Goal: Task Accomplishment & Management: Manage account settings

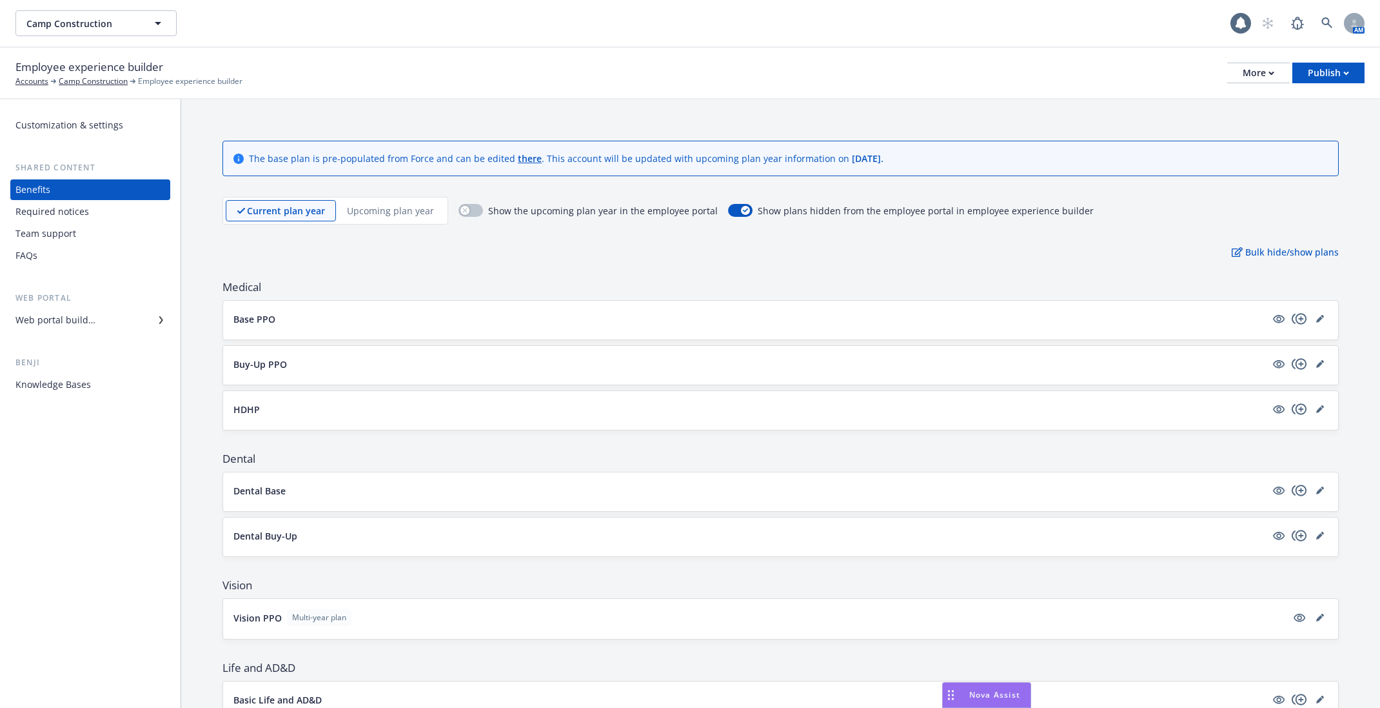
scroll to position [392, 0]
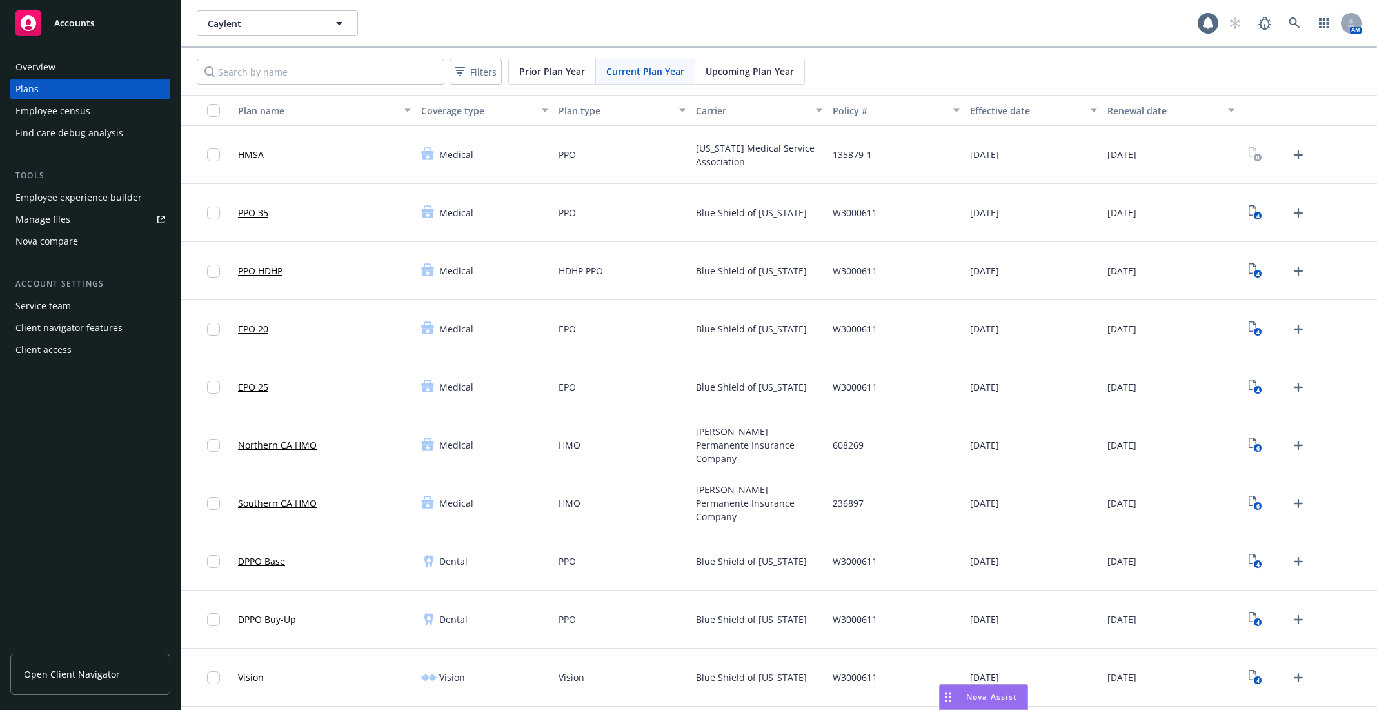
click at [99, 119] on div "Employee census" at bounding box center [90, 111] width 150 height 21
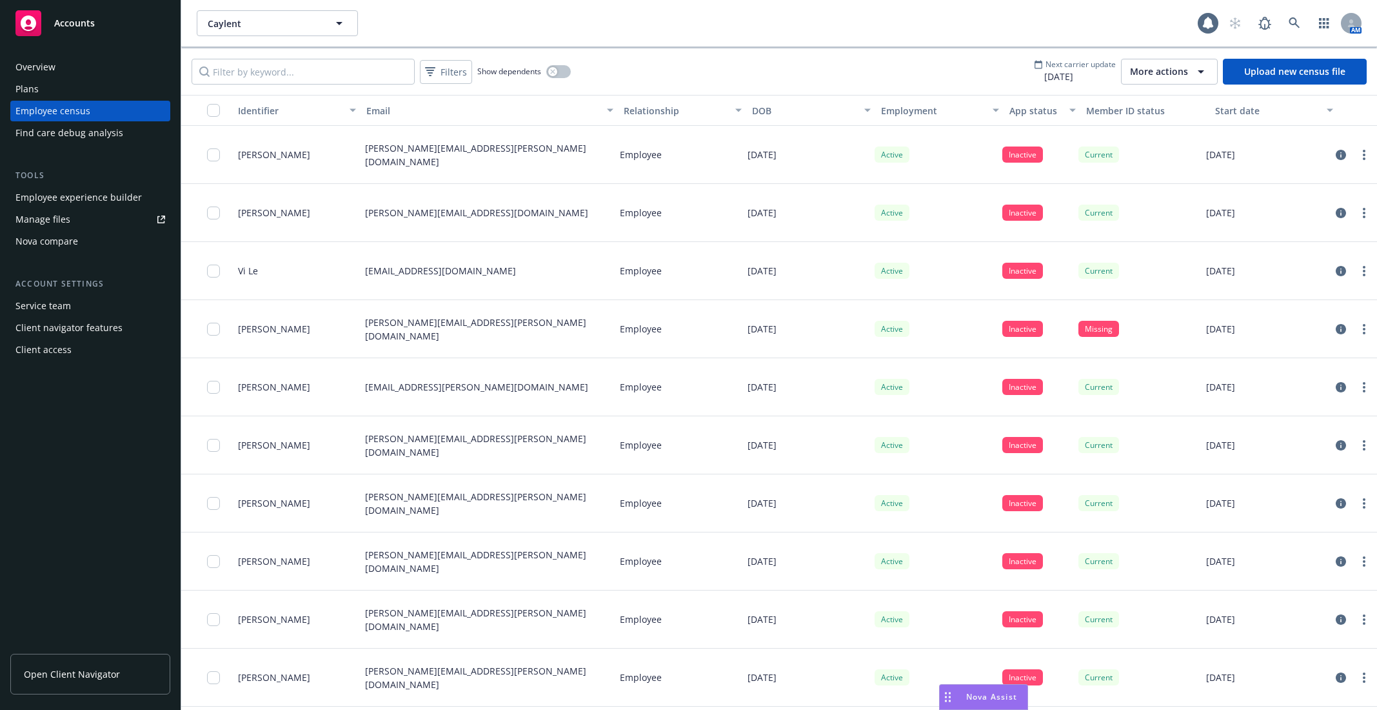
click at [76, 194] on div "Employee experience builder" at bounding box center [78, 197] width 126 height 21
click at [83, 199] on div "Employee experience builder" at bounding box center [78, 197] width 126 height 21
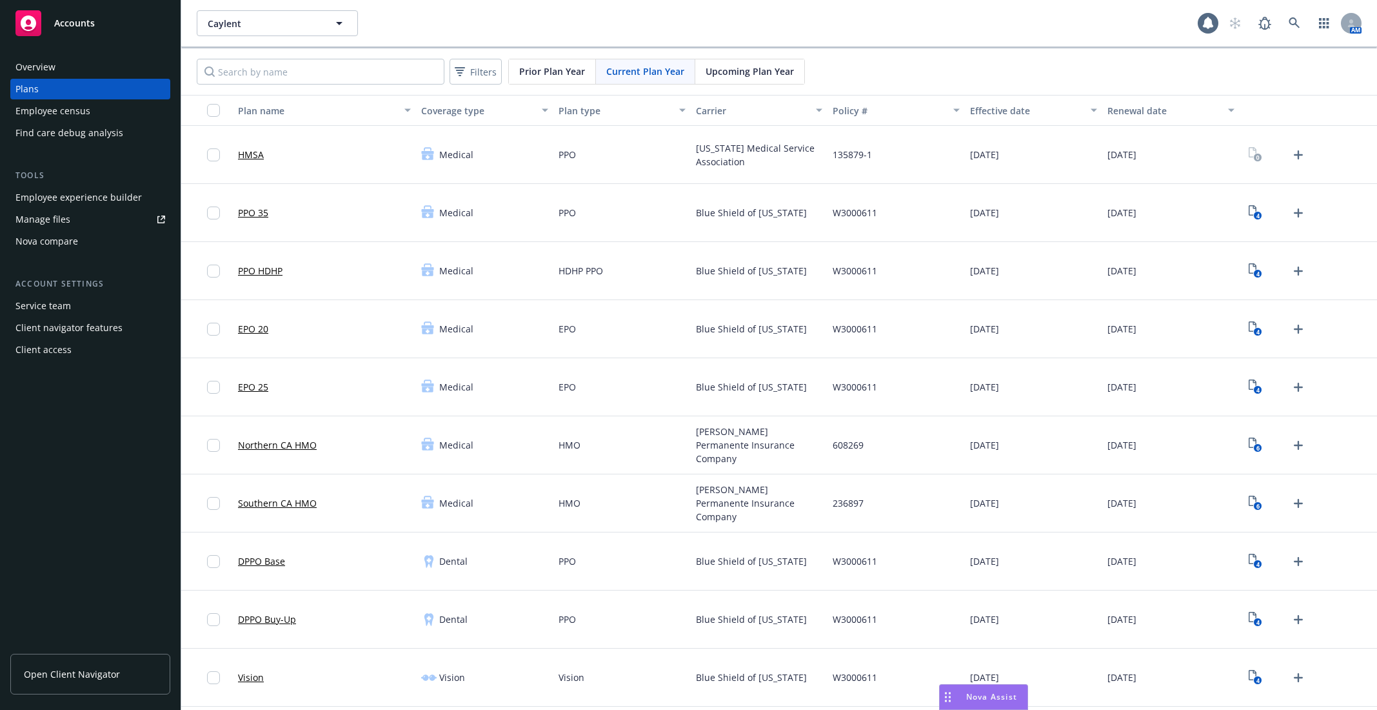
click at [84, 197] on div "Employee experience builder" at bounding box center [78, 197] width 126 height 21
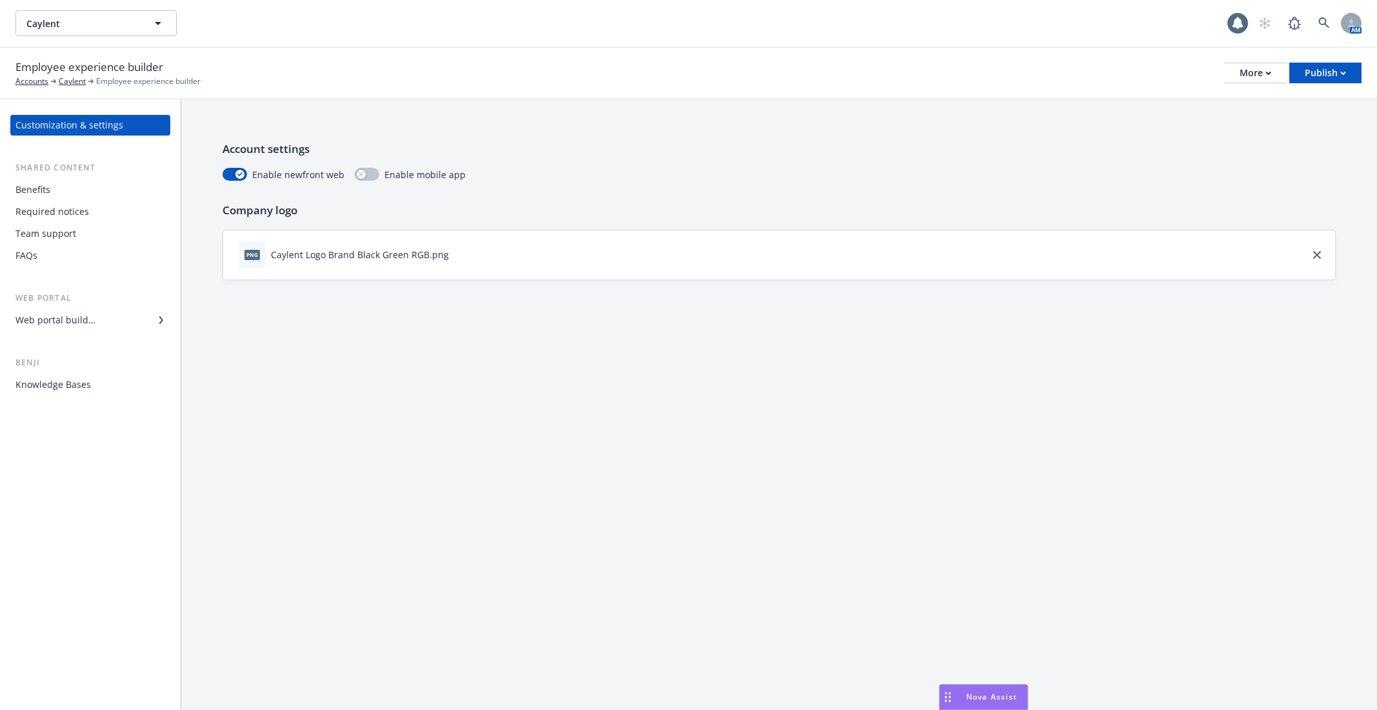
click at [87, 190] on div "Benefits" at bounding box center [90, 189] width 150 height 21
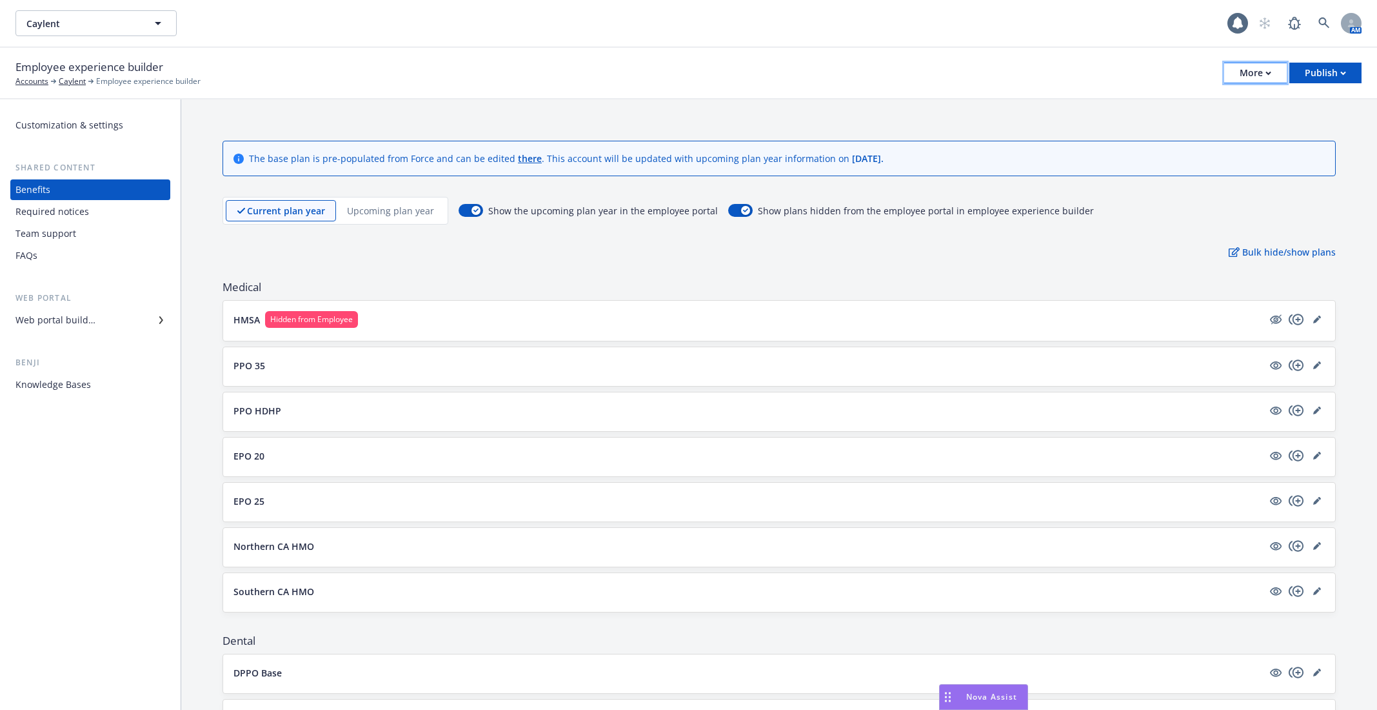
click at [1268, 63] on button "More" at bounding box center [1255, 73] width 63 height 21
click at [1248, 126] on link "Copy portal link" at bounding box center [1190, 128] width 191 height 26
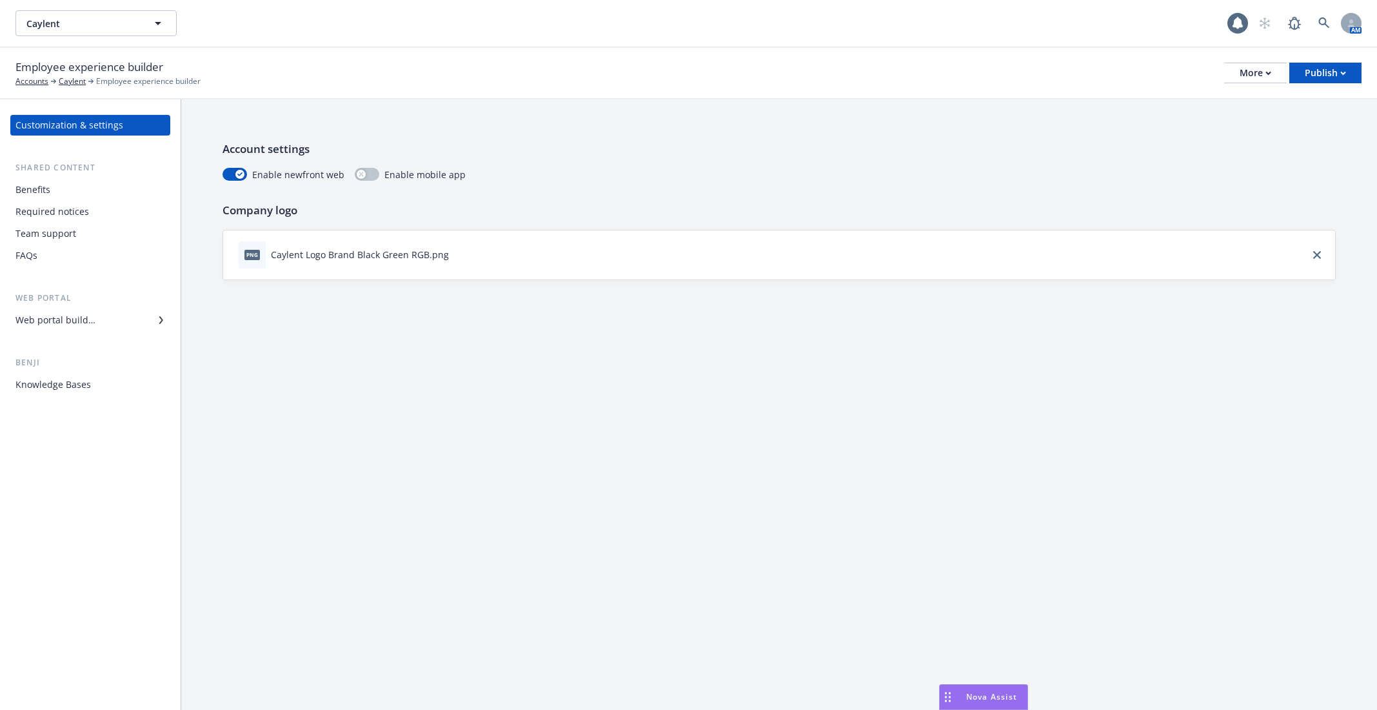
click at [62, 196] on div "Benefits" at bounding box center [90, 189] width 150 height 21
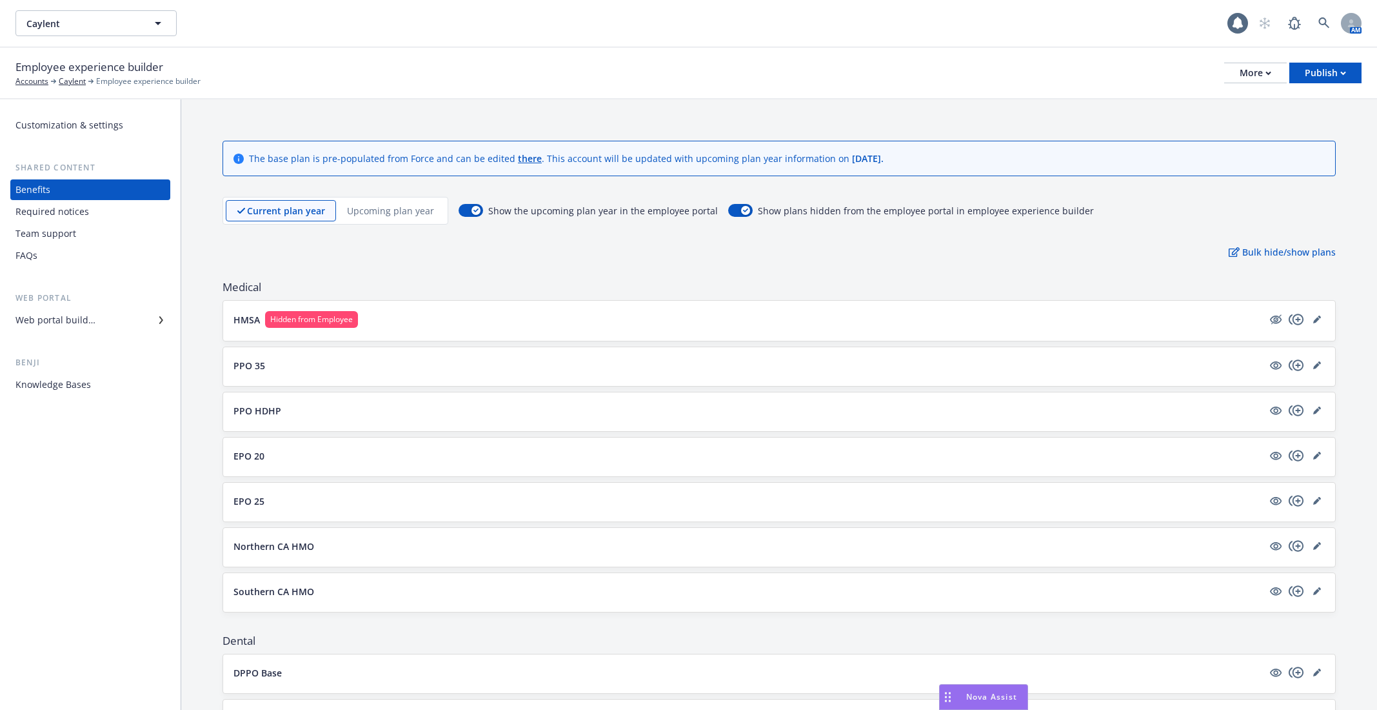
click at [121, 234] on div "Team support" at bounding box center [90, 233] width 150 height 21
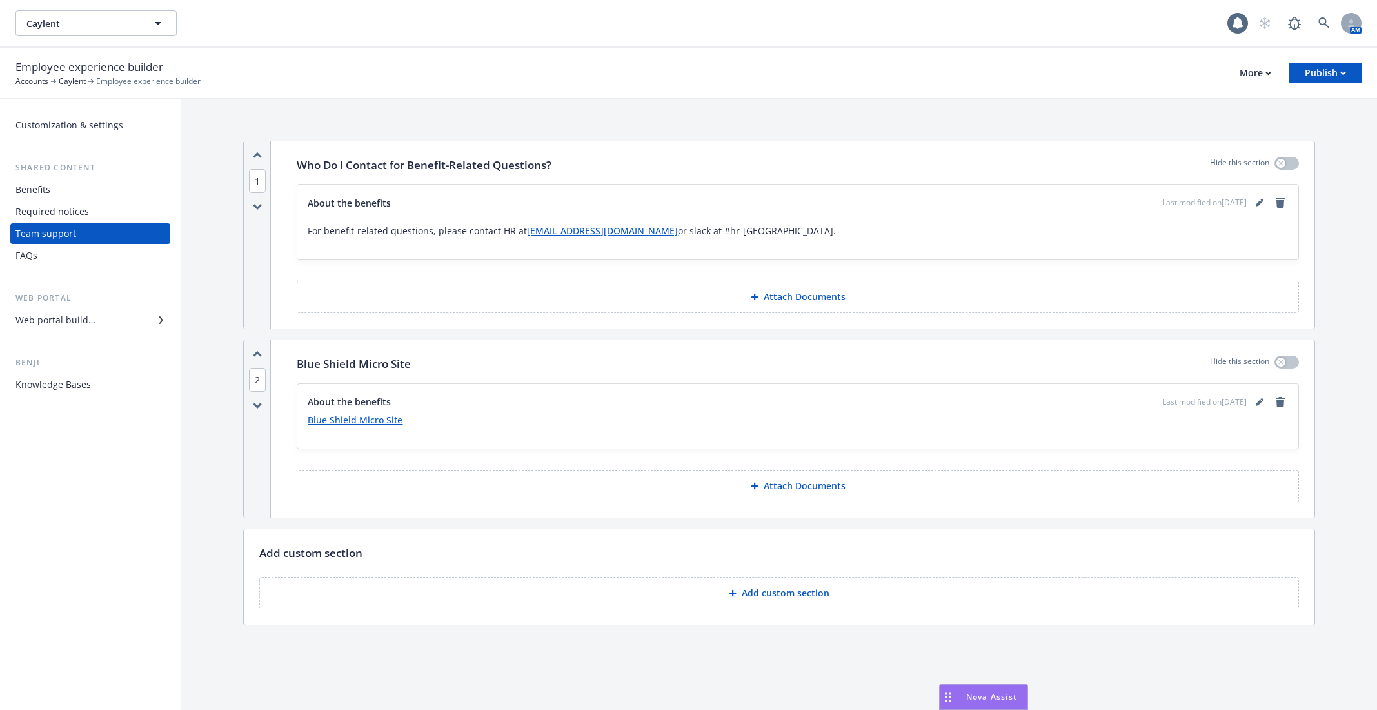
click at [94, 190] on div "Benefits" at bounding box center [90, 189] width 150 height 21
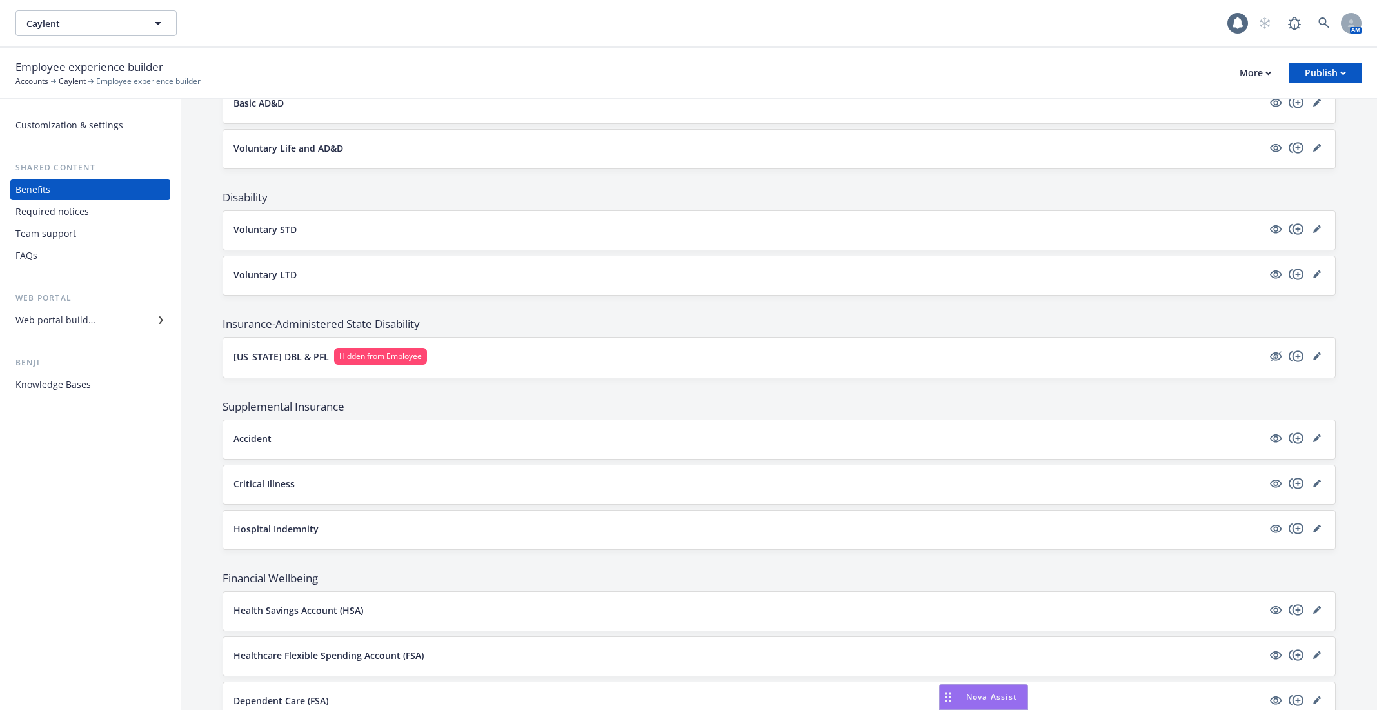
scroll to position [1250, 0]
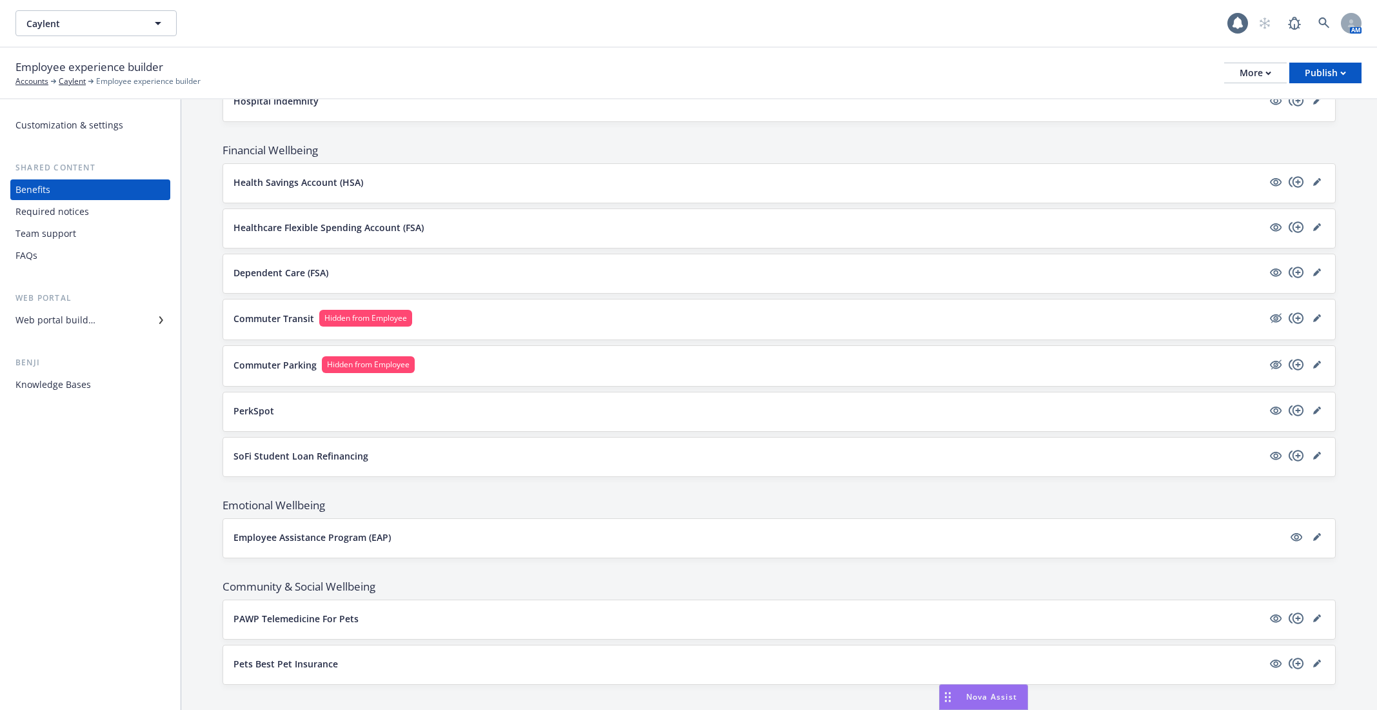
click at [92, 239] on div "Team support" at bounding box center [90, 233] width 150 height 21
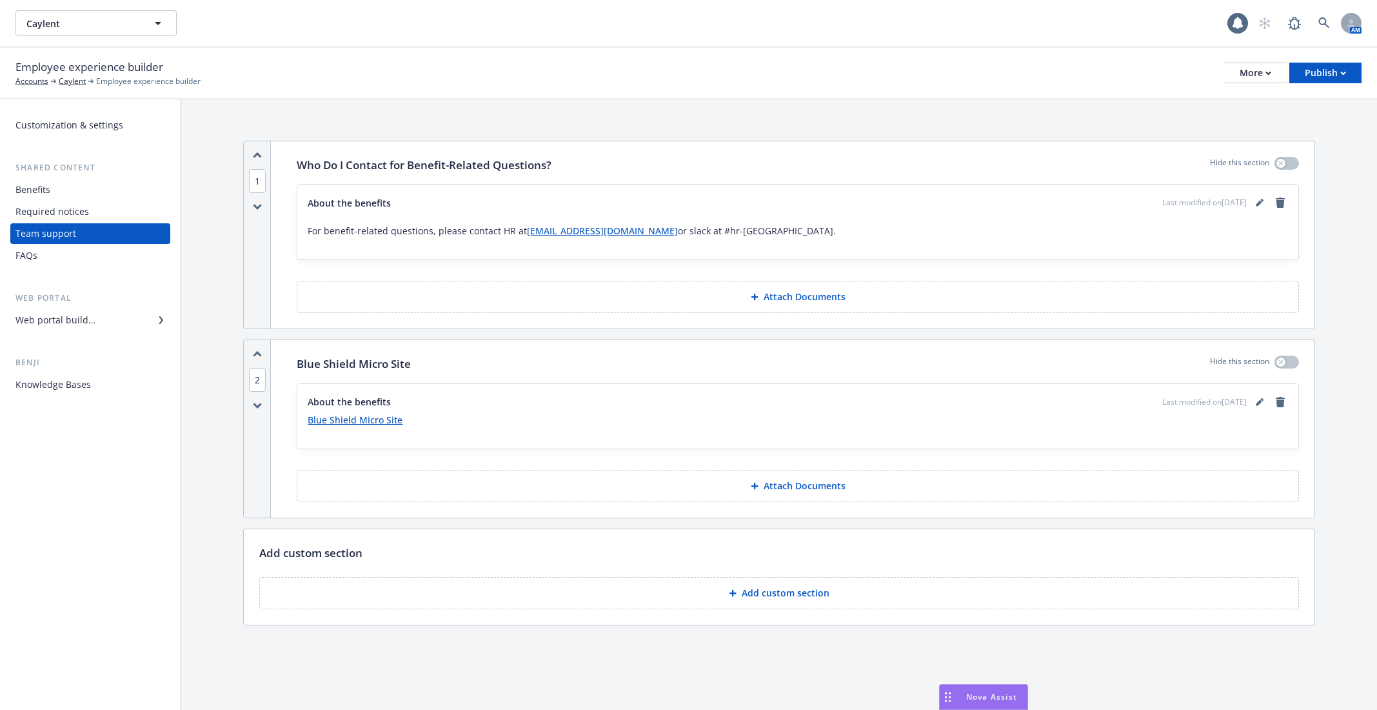
click at [89, 248] on div "FAQs" at bounding box center [90, 255] width 150 height 21
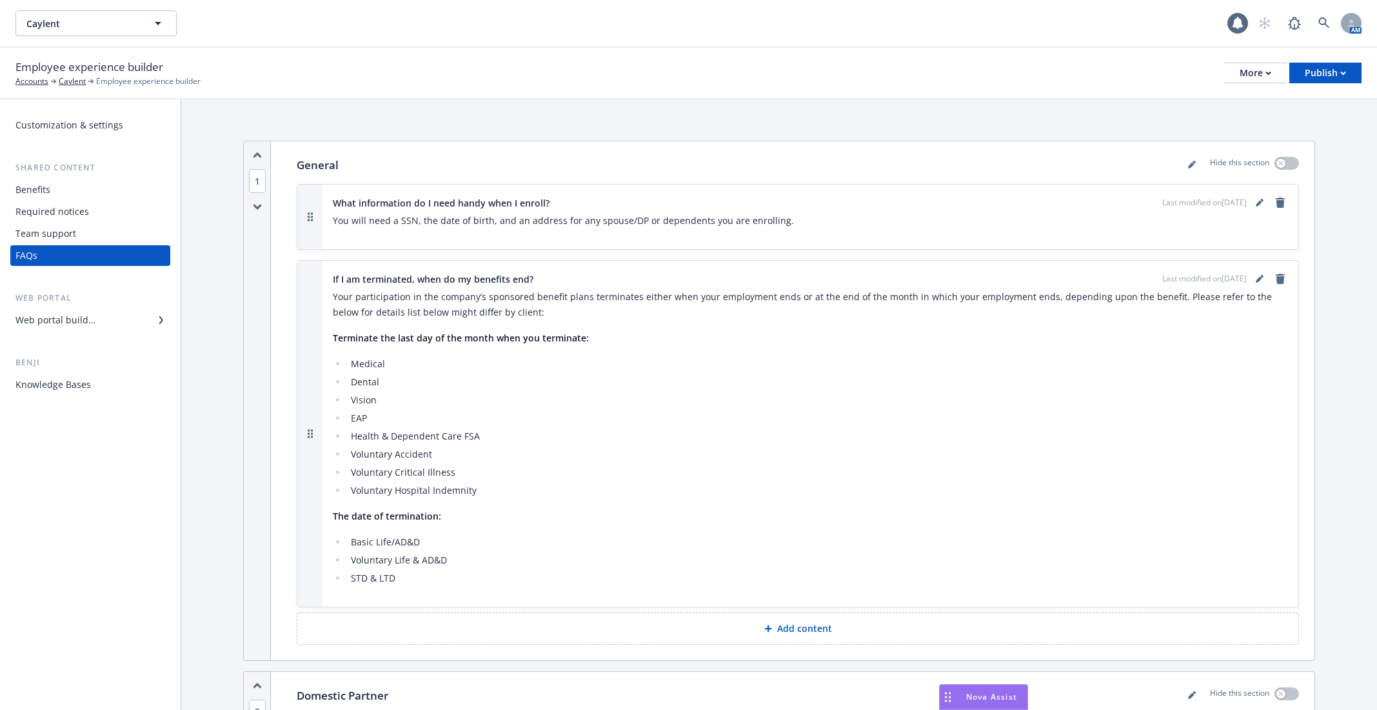
click at [91, 237] on div "Team support" at bounding box center [90, 233] width 150 height 21
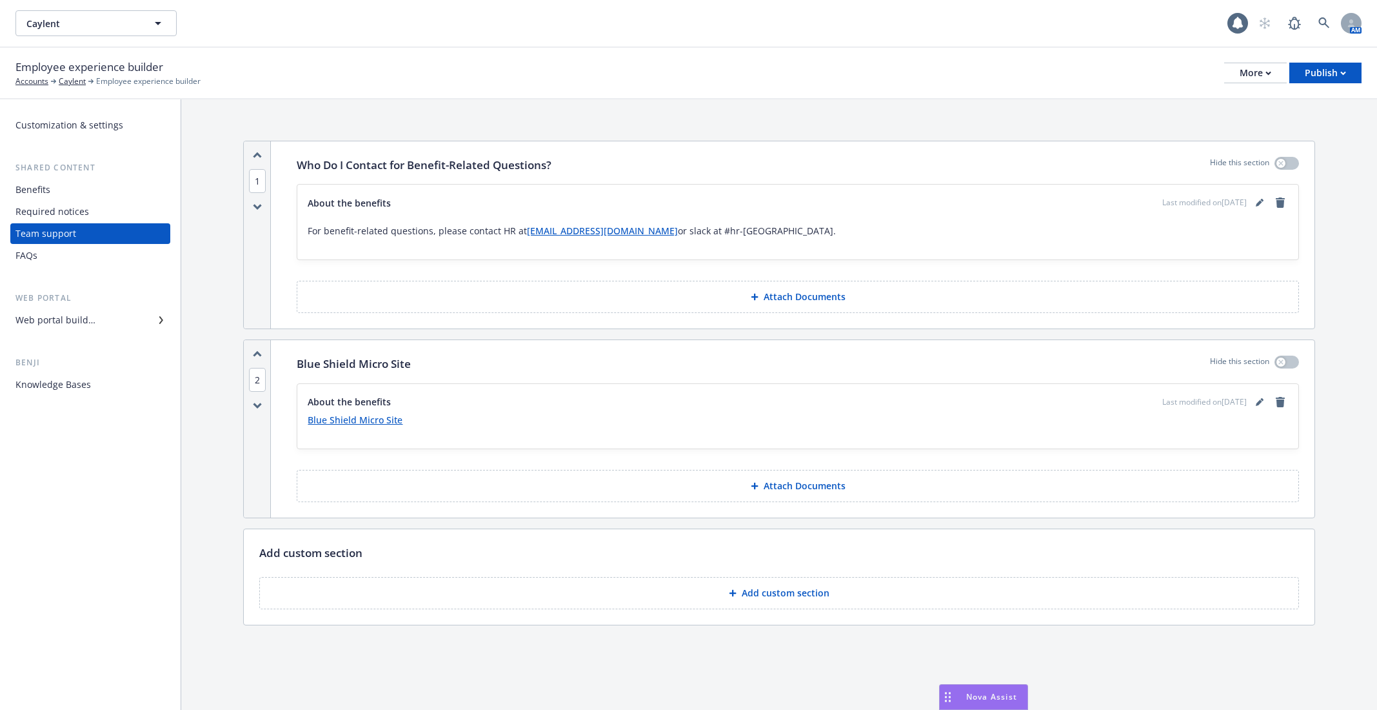
click at [88, 208] on div "Required notices" at bounding box center [90, 211] width 150 height 21
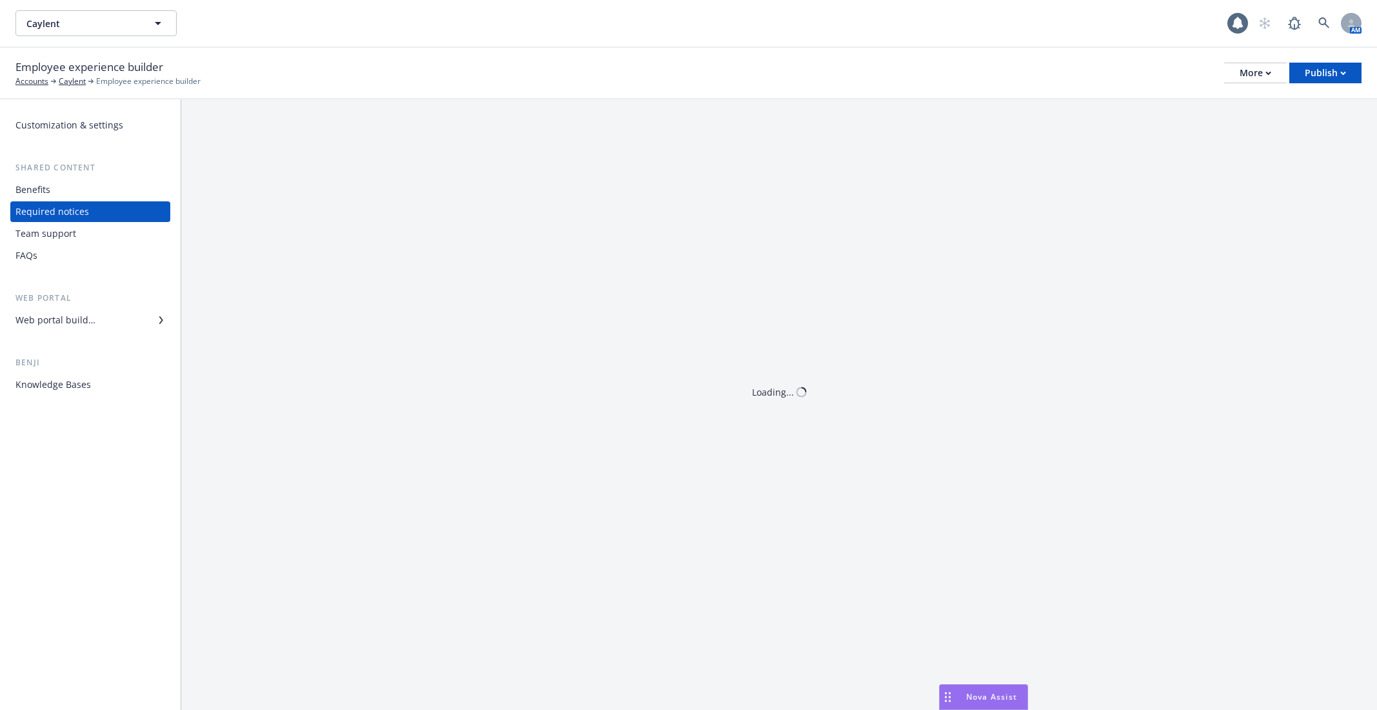
click at [107, 323] on div "Web portal builder" at bounding box center [90, 320] width 150 height 21
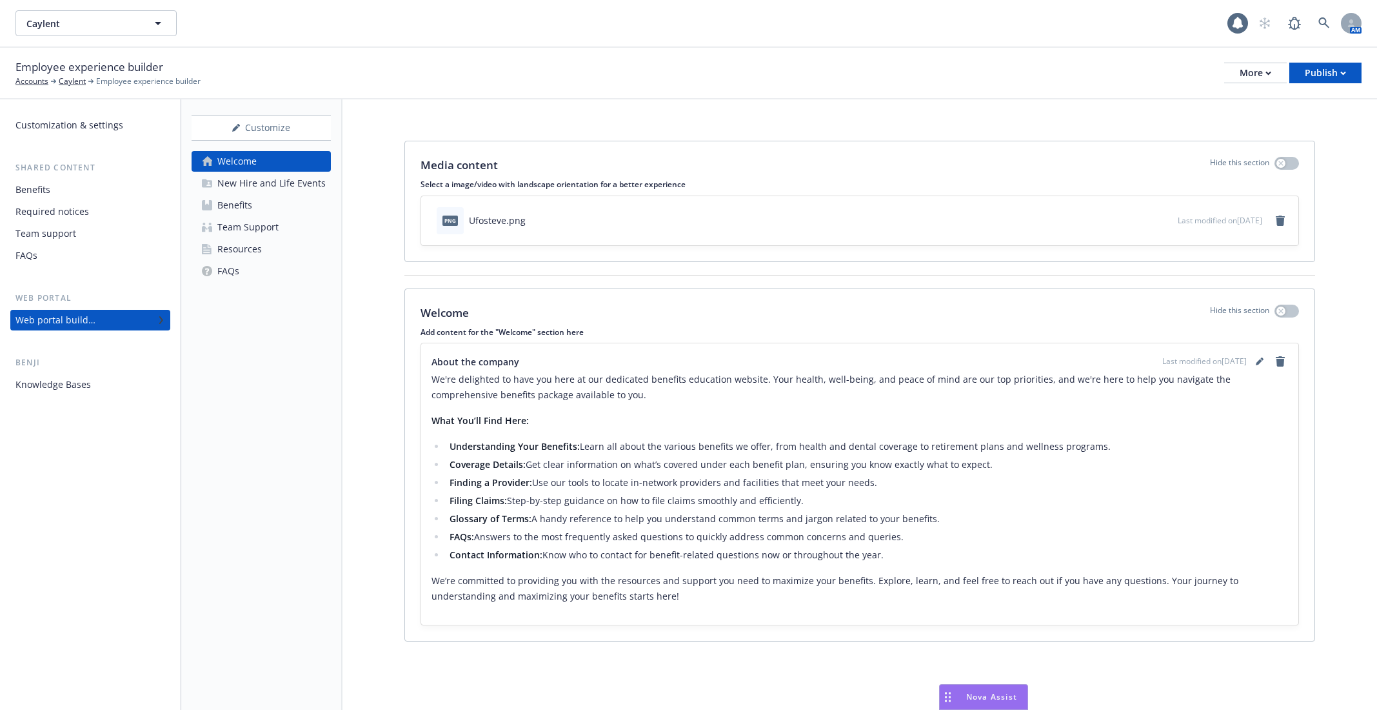
click at [274, 184] on div "New Hire and Life Events" at bounding box center [271, 183] width 108 height 21
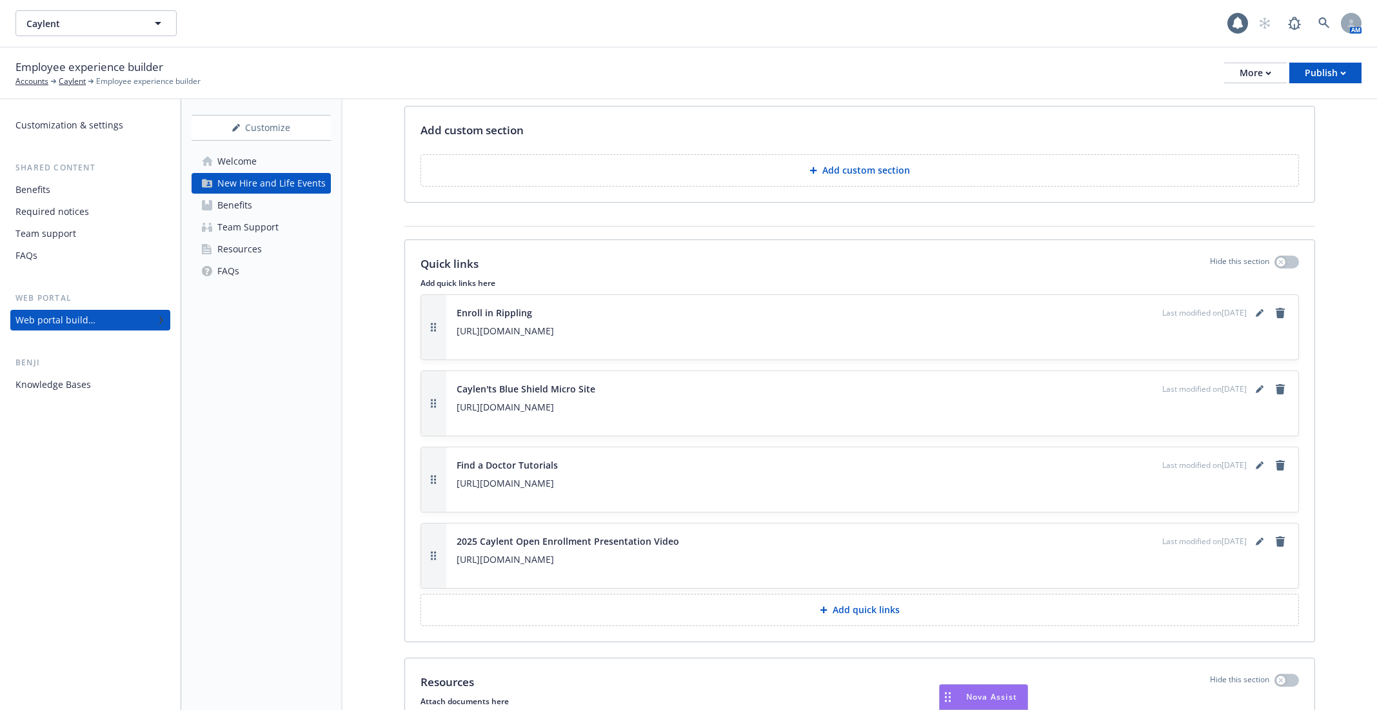
scroll to position [1626, 0]
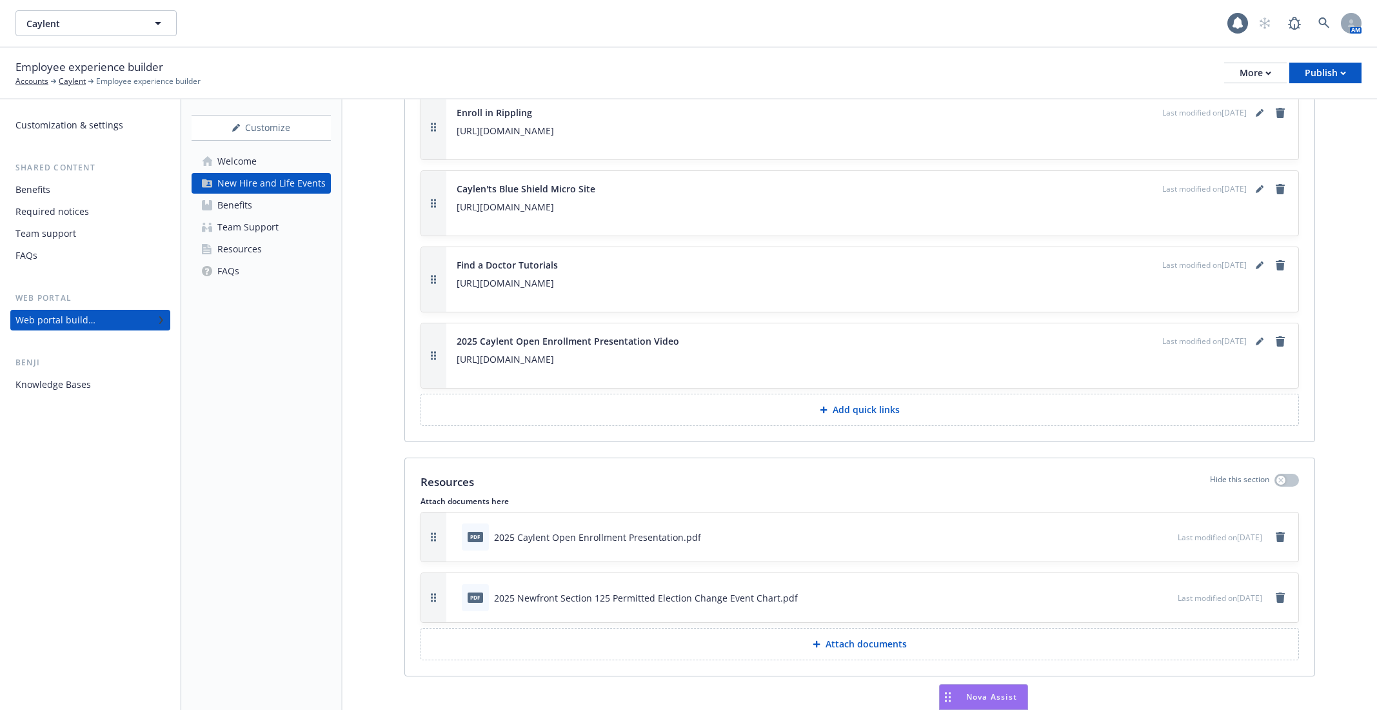
click at [1160, 532] on icon "preview file" at bounding box center [1166, 536] width 12 height 9
click at [83, 199] on div "Benefits" at bounding box center [90, 189] width 150 height 21
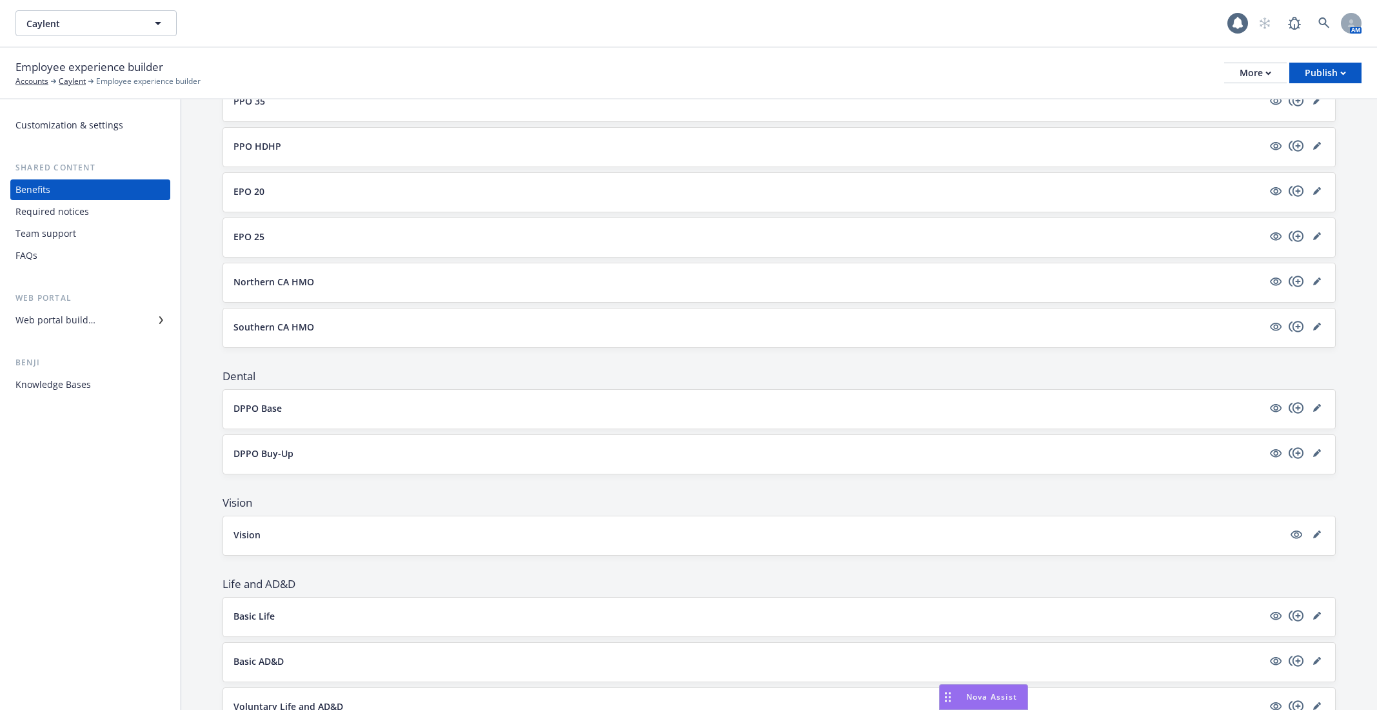
scroll to position [281, 0]
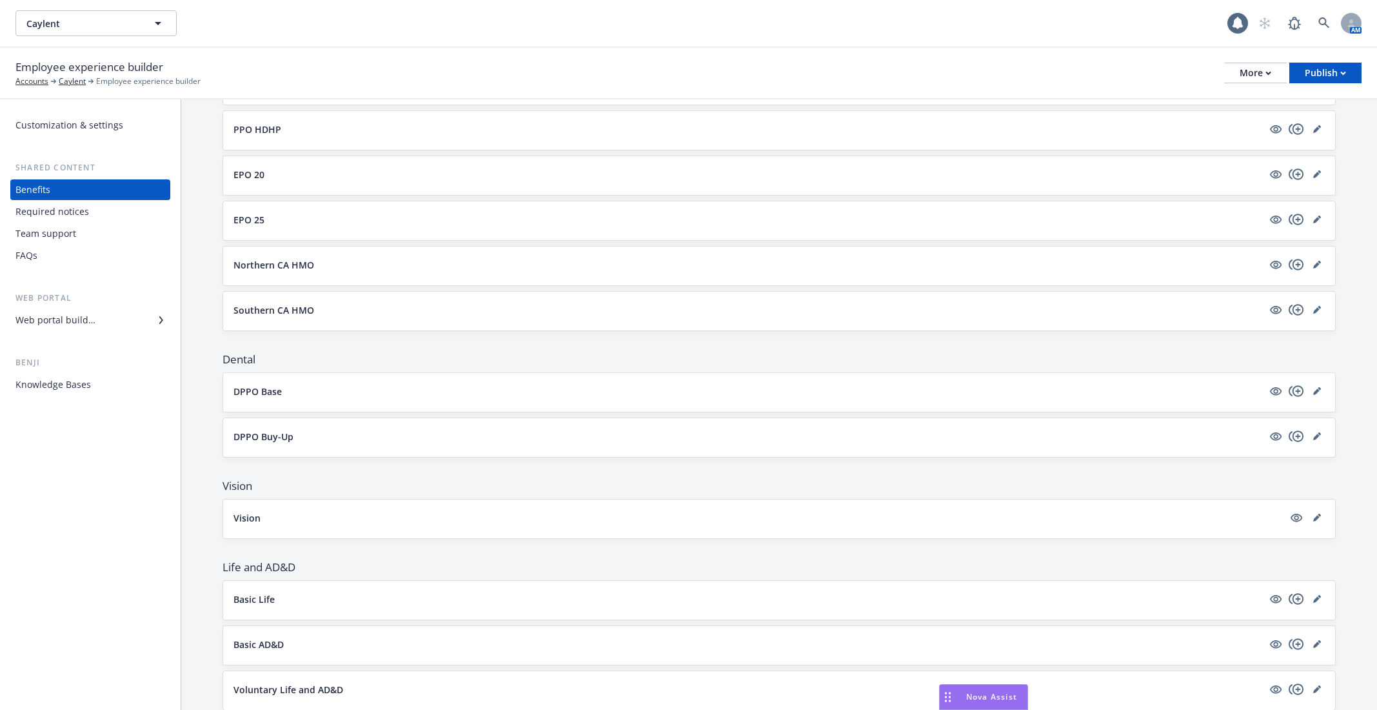
click at [292, 391] on button "DPPO Base" at bounding box center [749, 391] width 1030 height 14
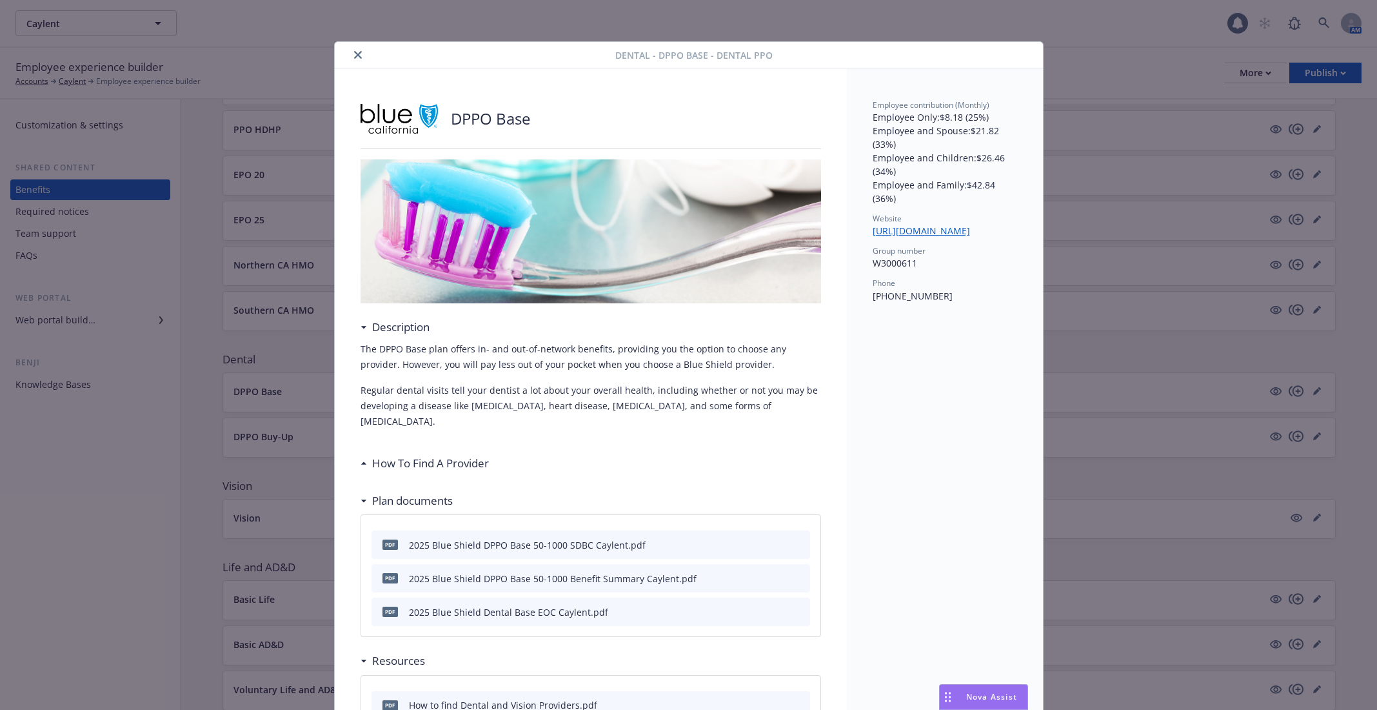
scroll to position [38, 0]
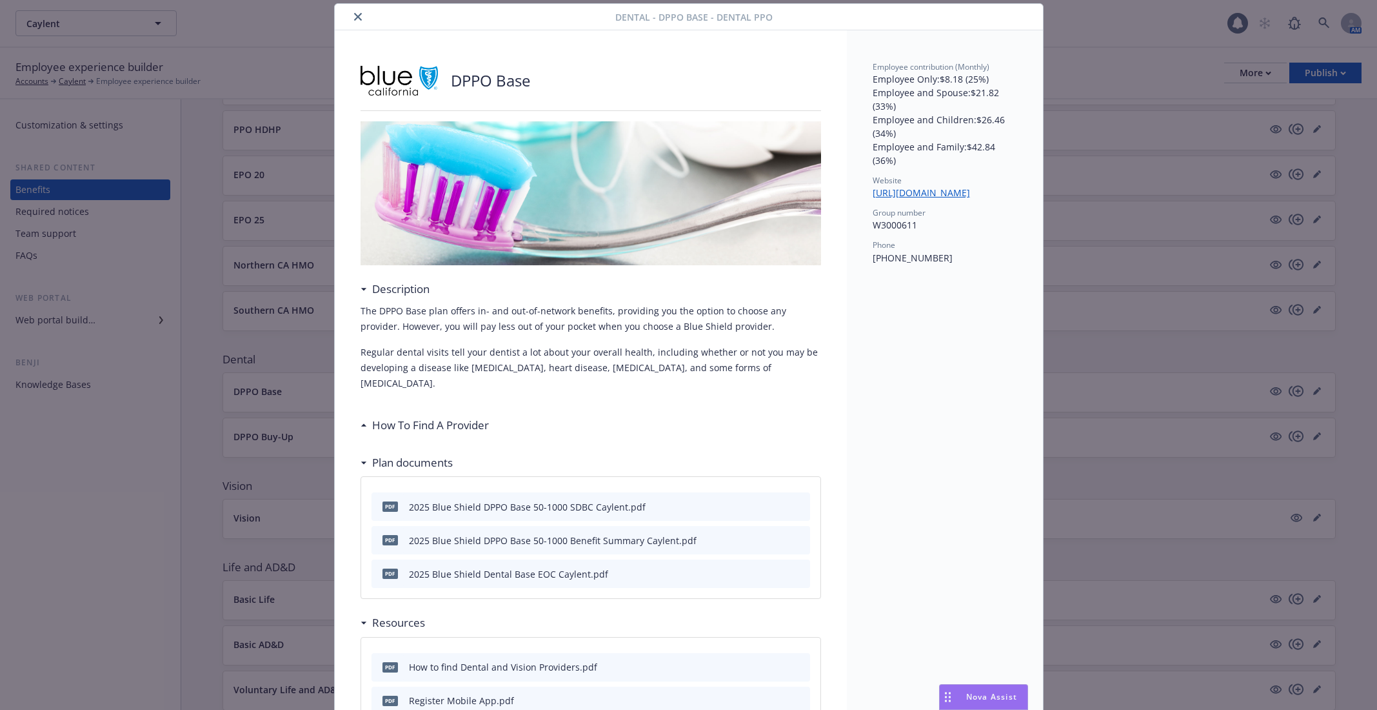
click at [279, 344] on div "Dental - DPPO Base - Dental PPO DPPO Base Description The DPPO Base plan offers…" at bounding box center [688, 355] width 1377 height 710
click at [357, 17] on icon "close" at bounding box center [358, 17] width 8 height 8
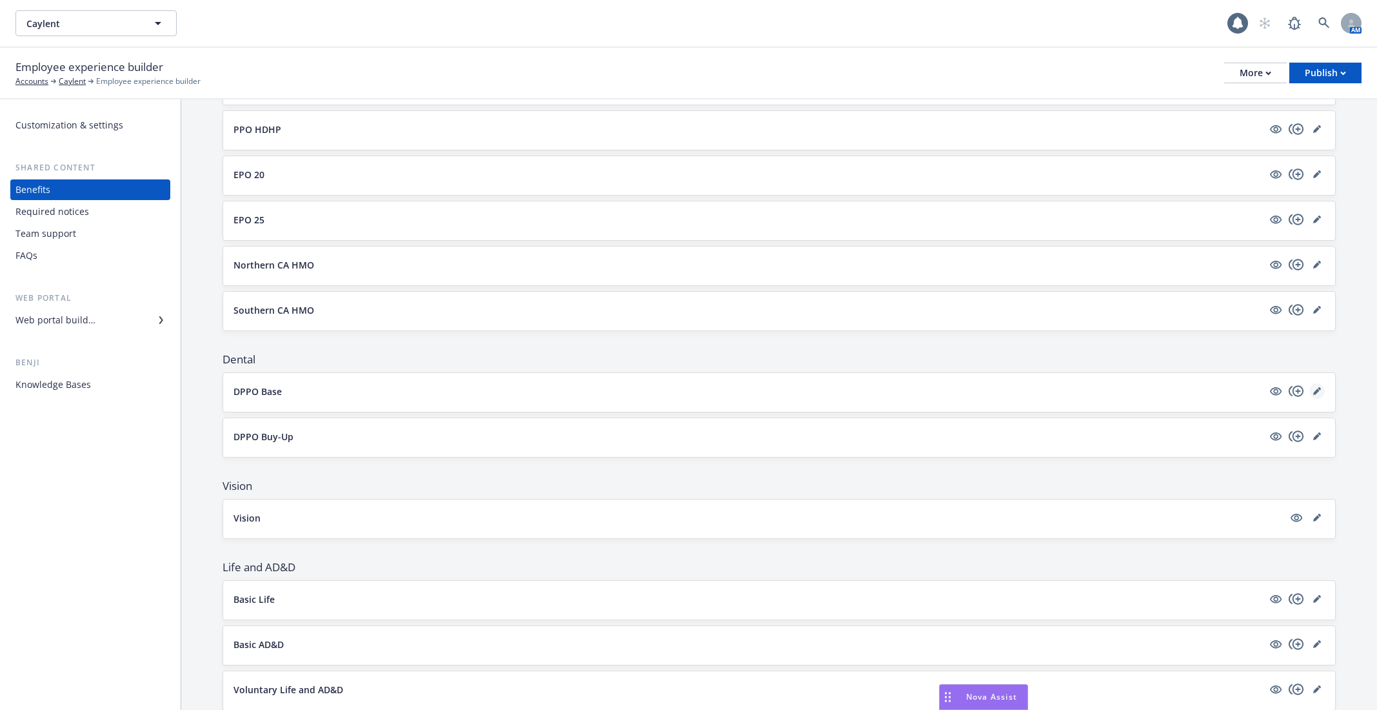
click at [1315, 388] on icon "editPencil" at bounding box center [1316, 391] width 6 height 6
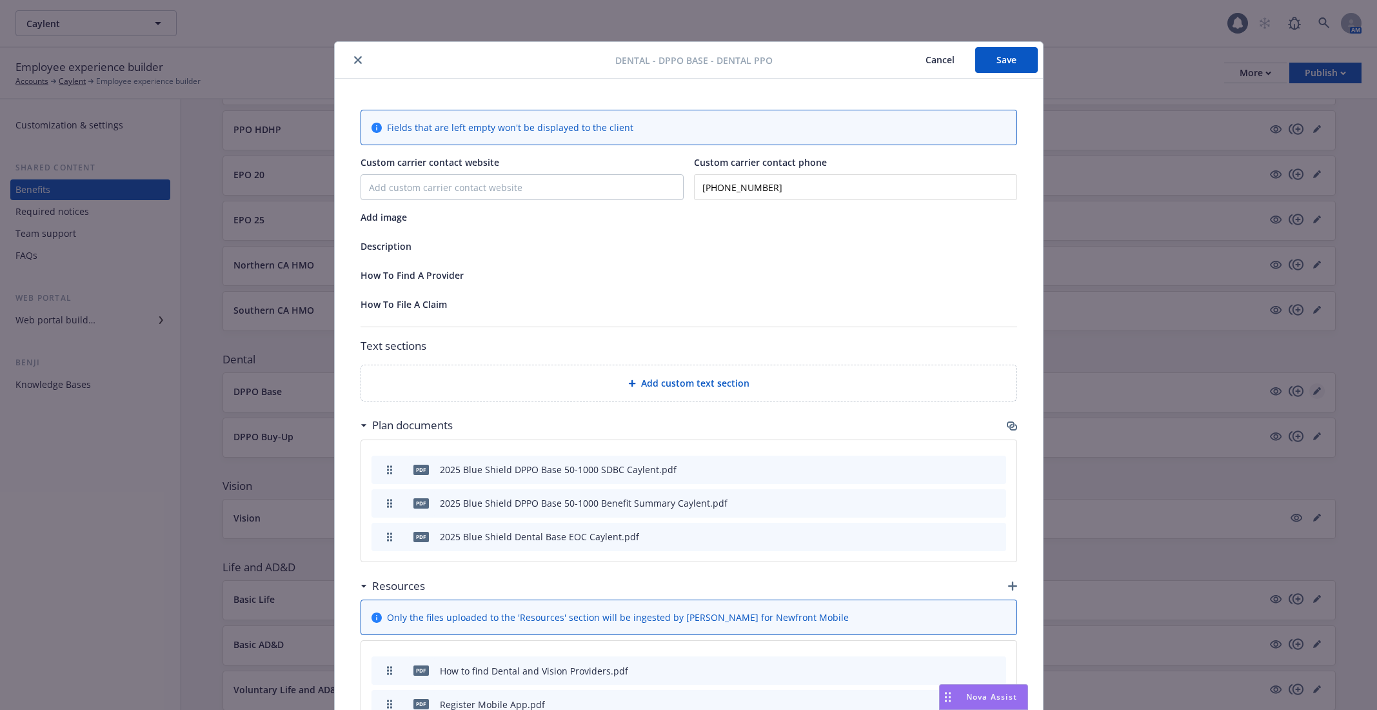
scroll to position [38, 0]
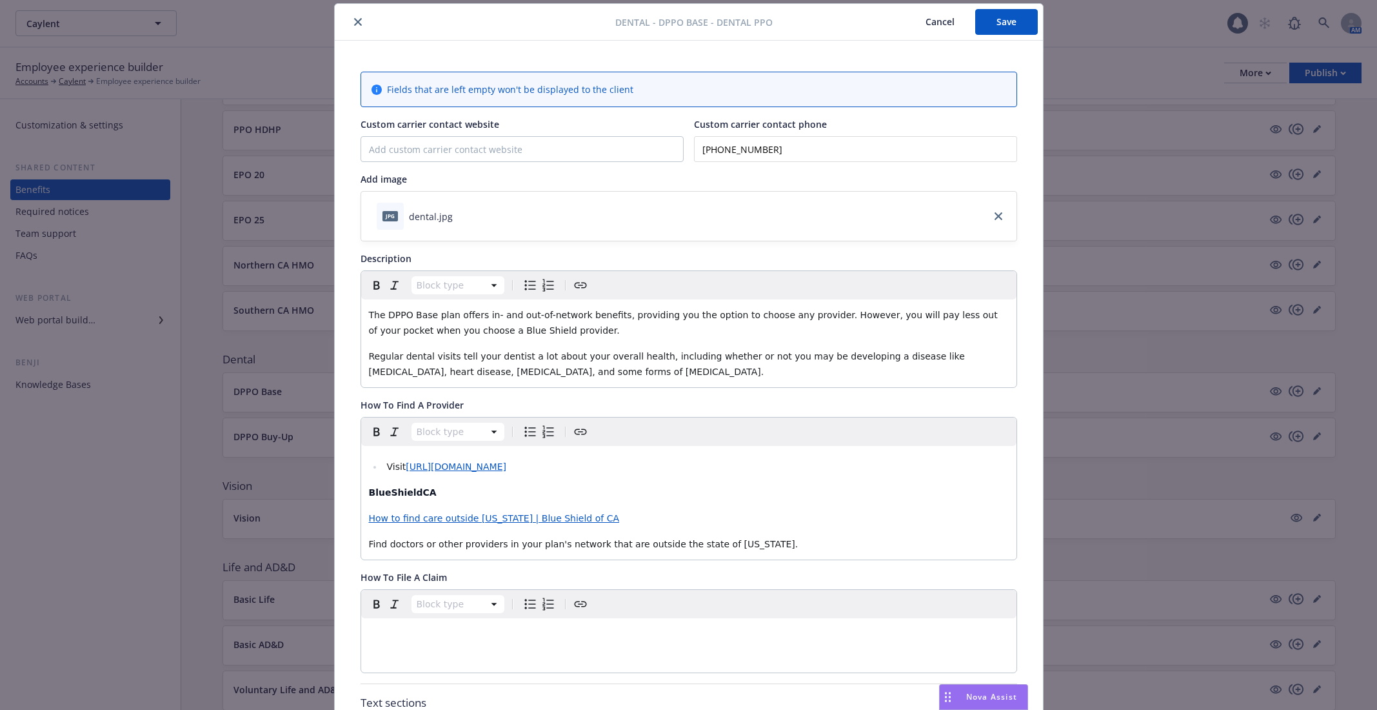
click at [1164, 395] on div "Dental - DPPO Base - Dental PPO Cancel Save Fields that are left empty won't be…" at bounding box center [688, 355] width 1377 height 710
click at [358, 23] on icon "close" at bounding box center [358, 22] width 8 height 8
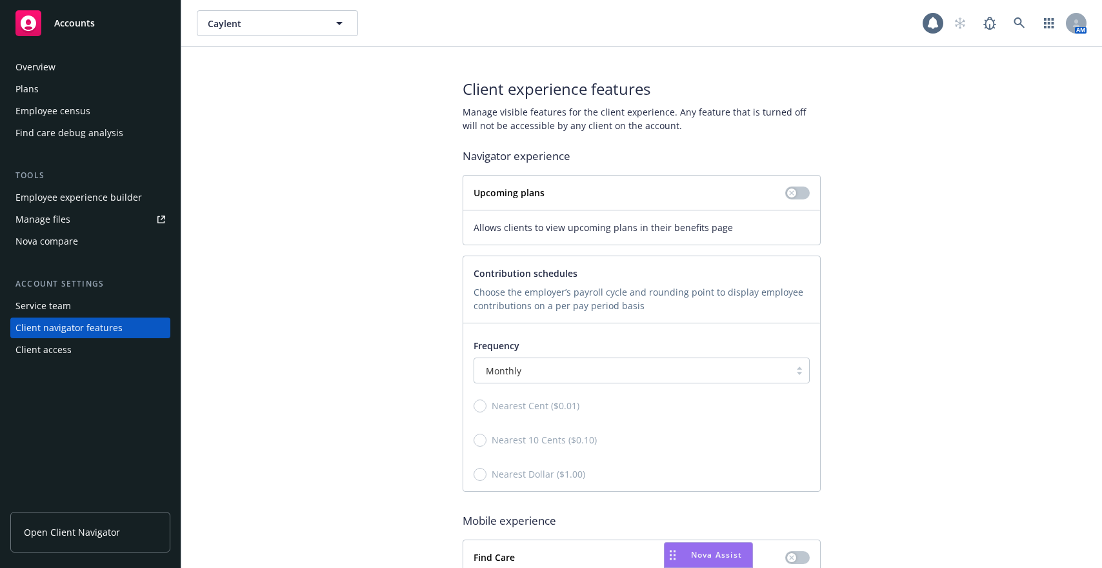
click at [1013, 40] on div "Caylent Caylent 1 AM" at bounding box center [641, 23] width 921 height 46
click at [1019, 19] on icon at bounding box center [1019, 23] width 12 height 12
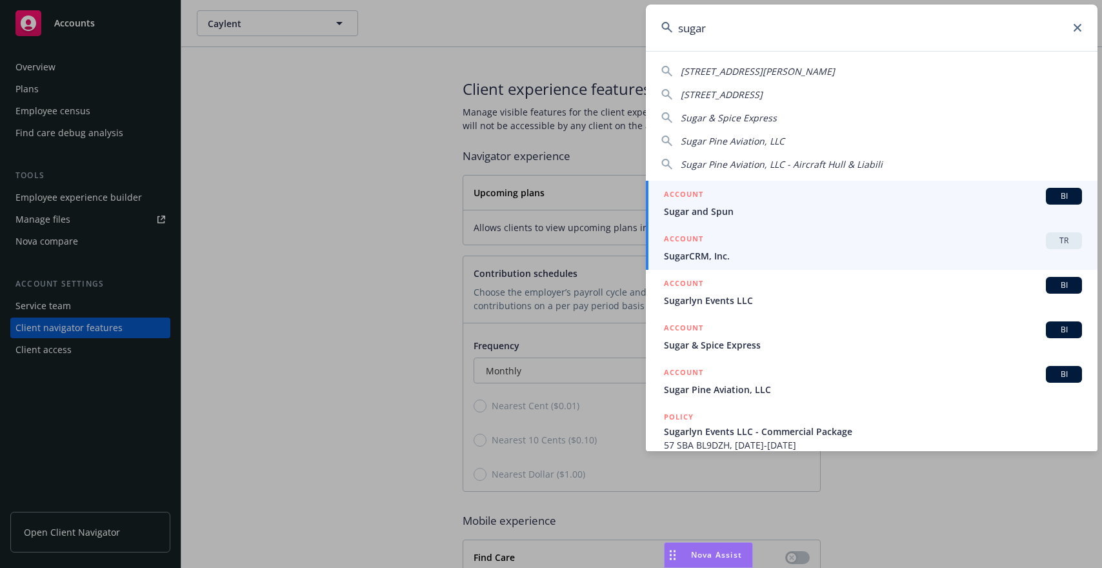
type input "sugar"
click at [831, 260] on span "SugarCRM, Inc." at bounding box center [873, 256] width 418 height 14
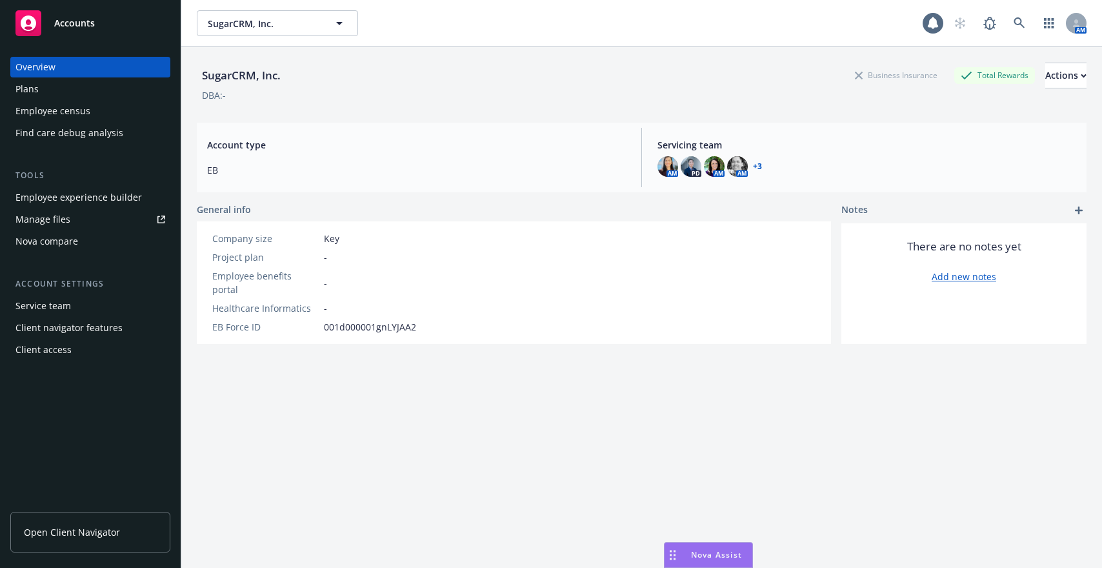
click at [104, 111] on div "Employee census" at bounding box center [90, 111] width 150 height 21
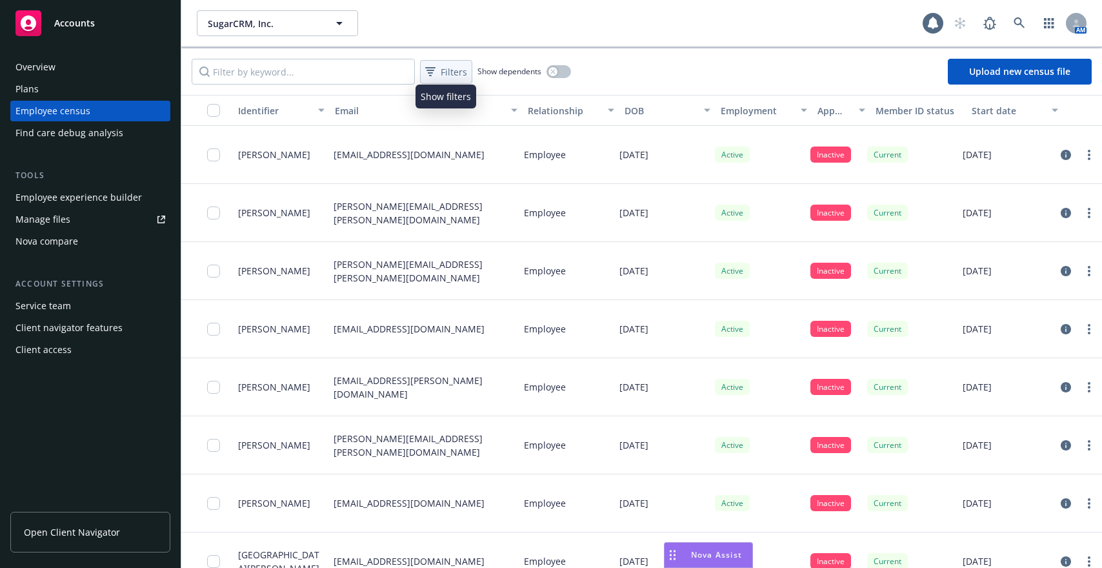
click at [455, 77] on span "Filters" at bounding box center [454, 72] width 26 height 14
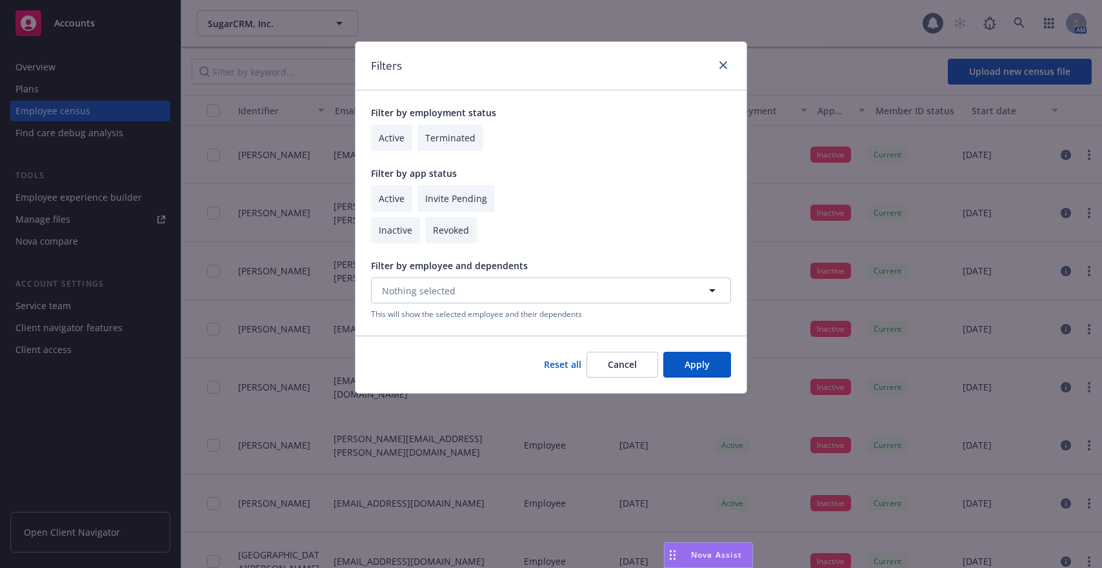
click at [404, 197] on input "checkbox" at bounding box center [391, 198] width 41 height 26
checkbox input "true"
click at [702, 356] on button "Apply" at bounding box center [697, 365] width 68 height 26
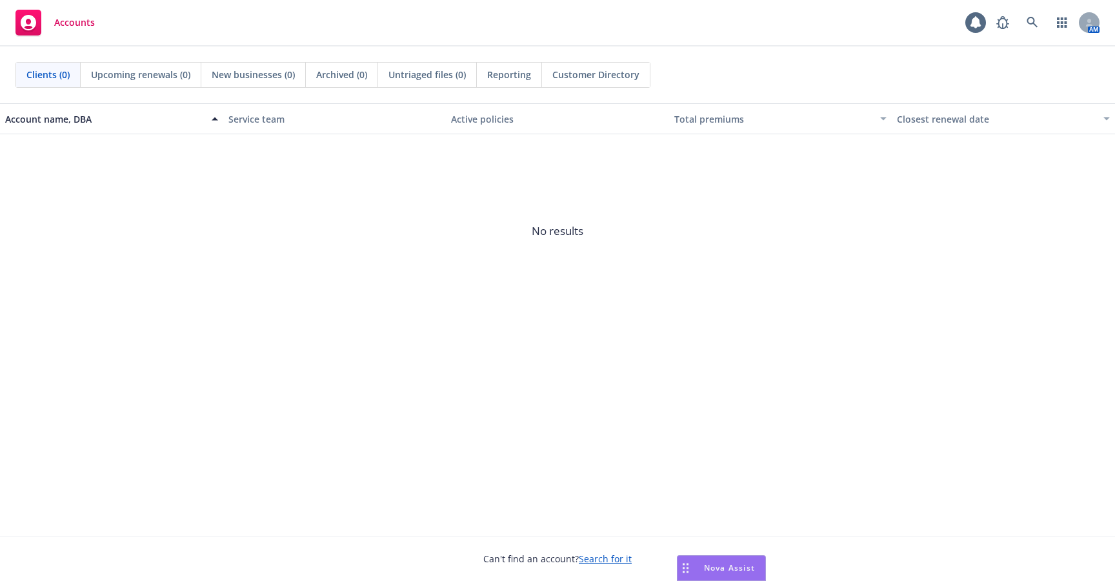
click at [1018, 30] on div "AM" at bounding box center [1045, 23] width 110 height 26
click at [1026, 15] on link at bounding box center [1032, 23] width 26 height 26
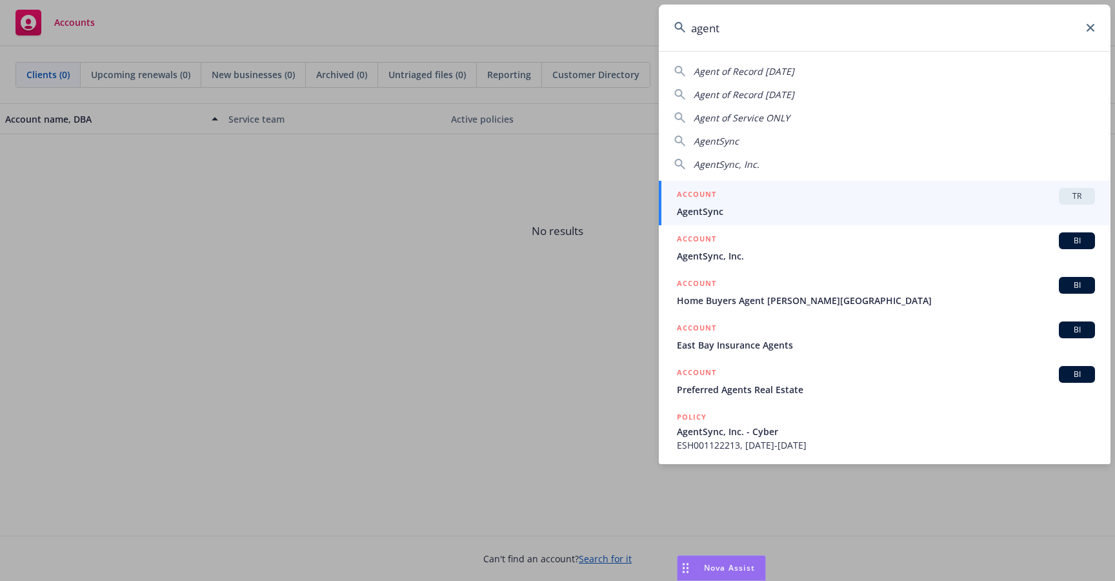
type input "agent"
click at [761, 211] on span "AgentSync" at bounding box center [886, 211] width 418 height 14
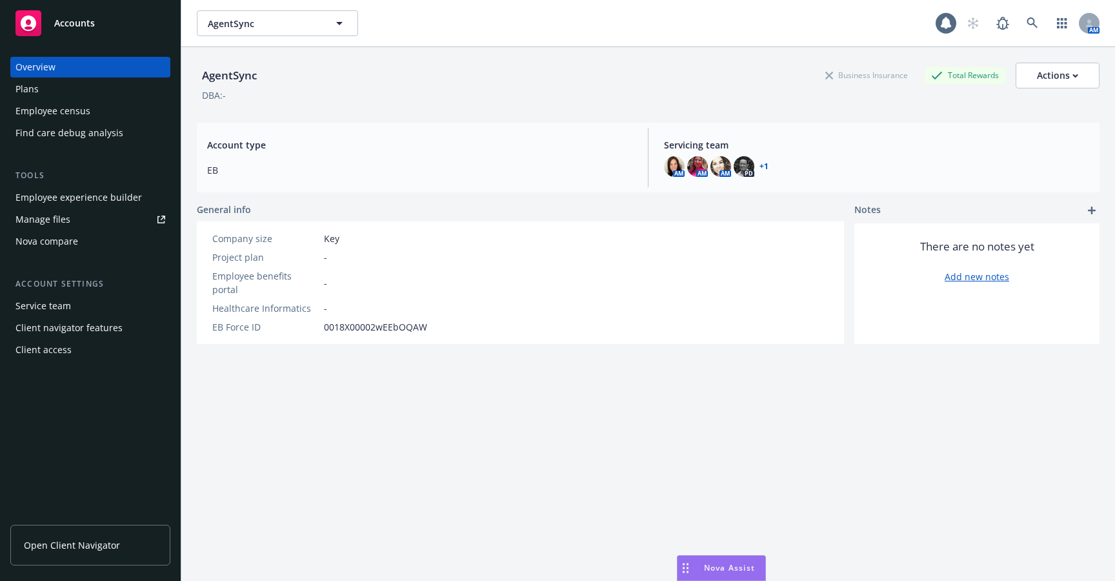
click at [110, 197] on div "Employee experience builder" at bounding box center [78, 197] width 126 height 21
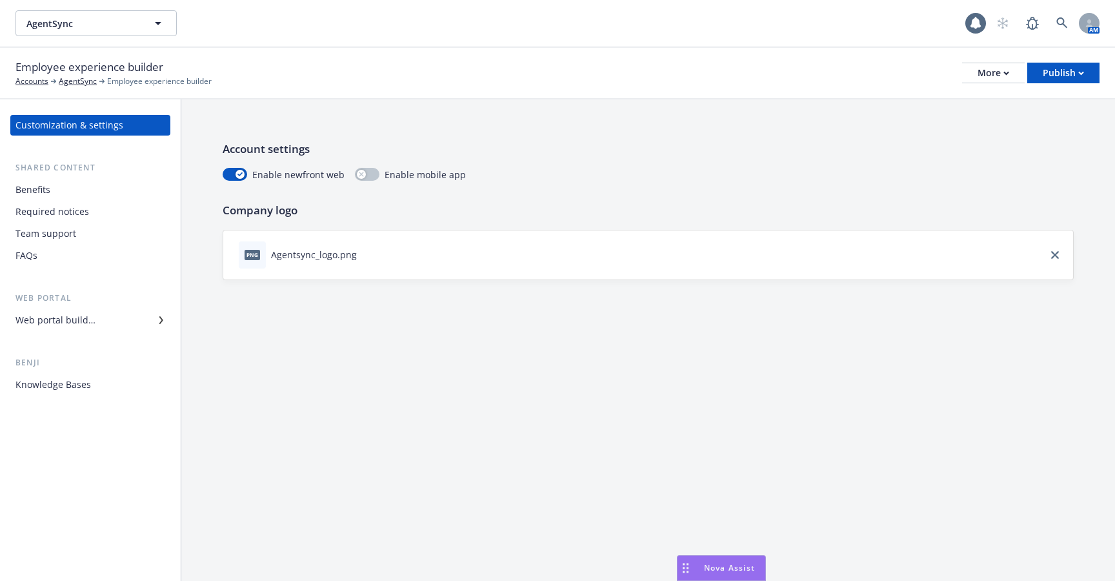
click at [110, 197] on div "Benefits" at bounding box center [90, 189] width 150 height 21
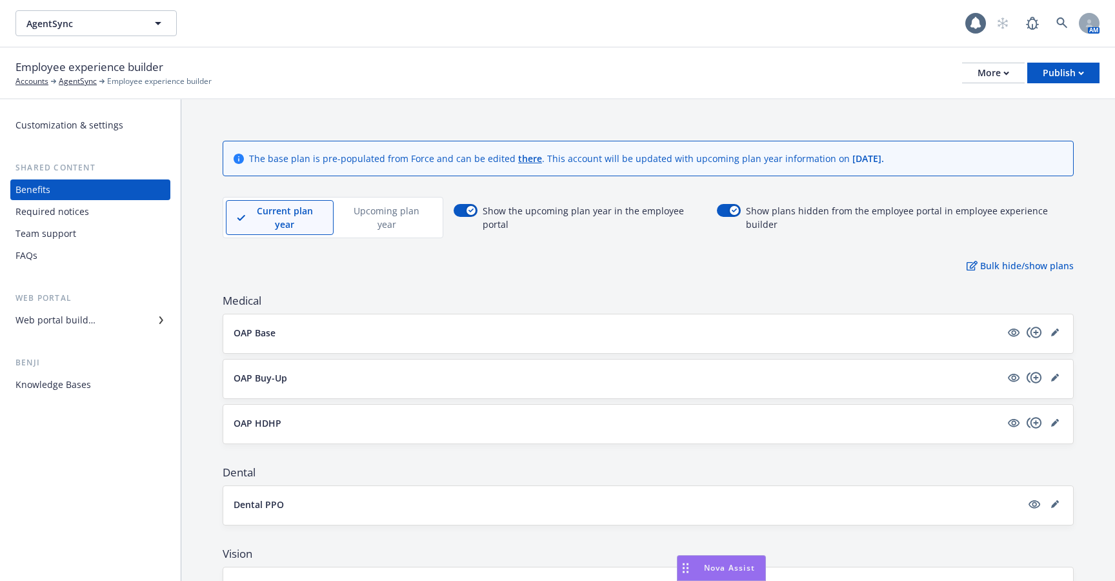
click at [103, 219] on div "Required notices" at bounding box center [90, 211] width 150 height 21
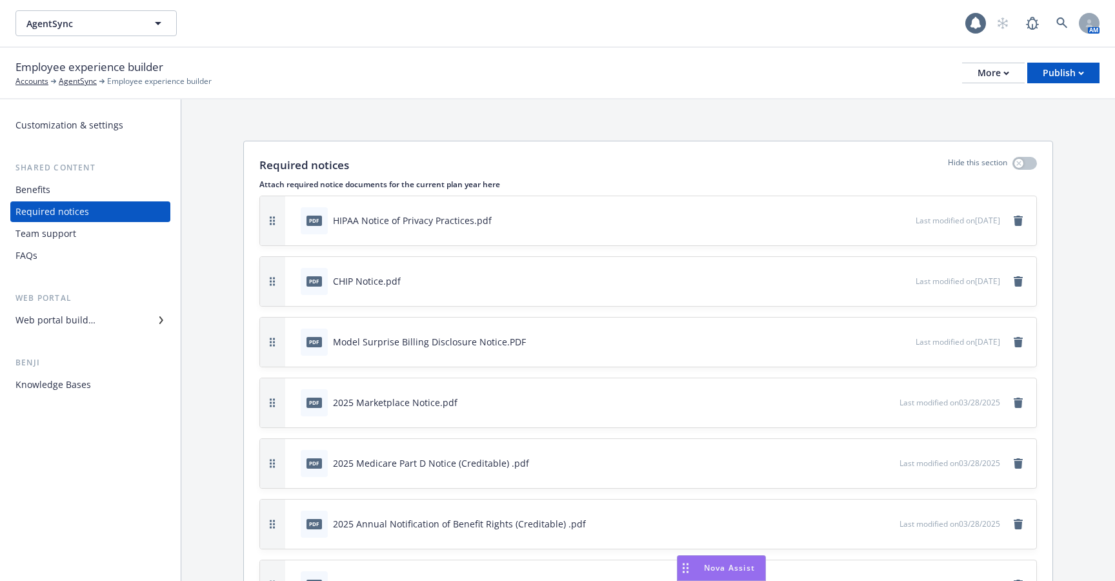
click at [93, 195] on div "Benefits" at bounding box center [90, 189] width 150 height 21
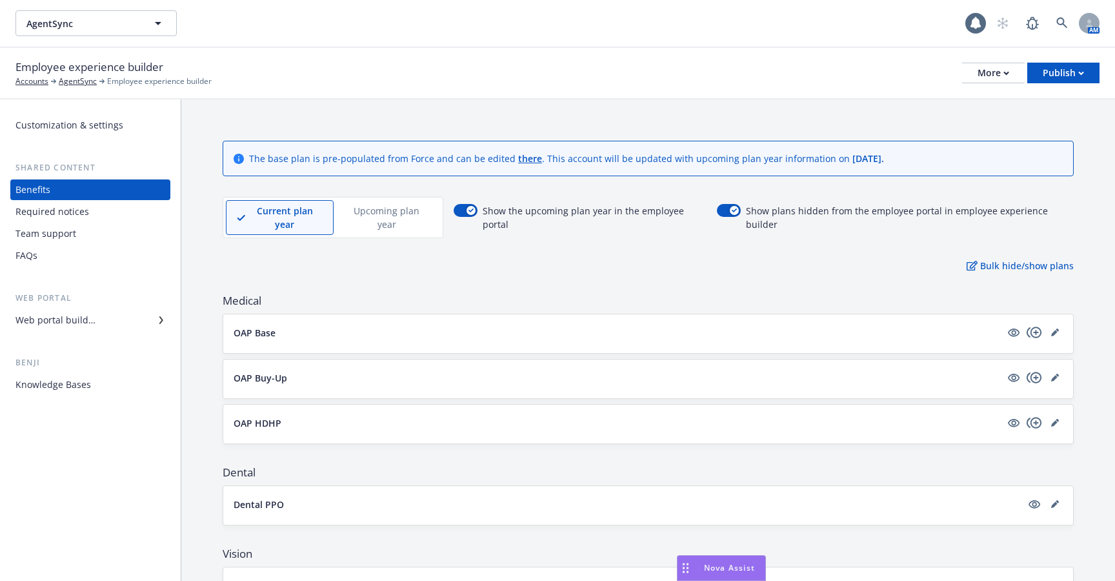
click at [88, 319] on div "Web portal builder" at bounding box center [55, 320] width 80 height 21
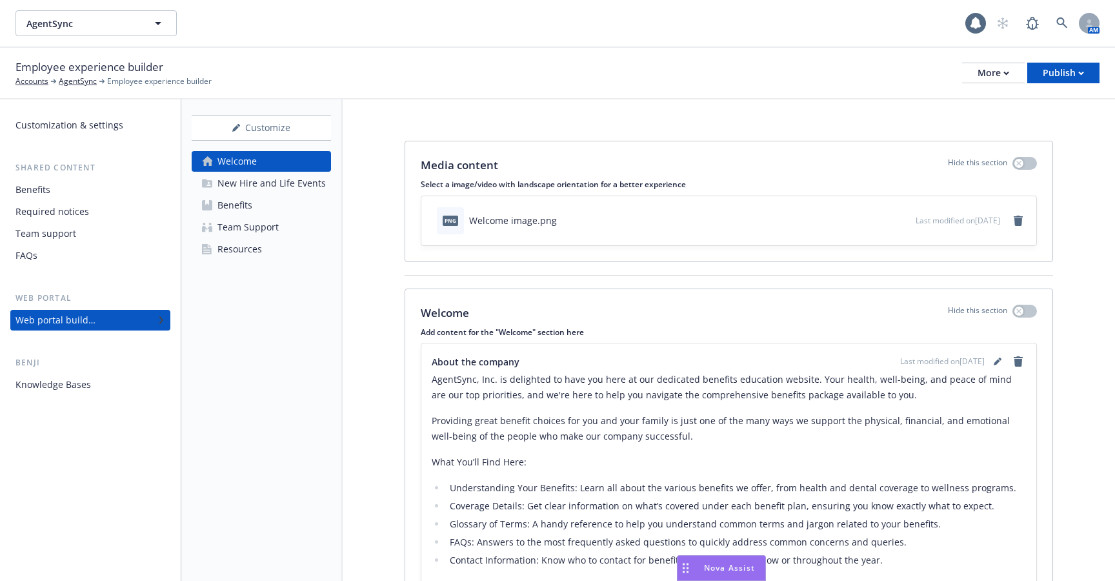
click at [242, 191] on div "New Hire and Life Events" at bounding box center [271, 183] width 108 height 21
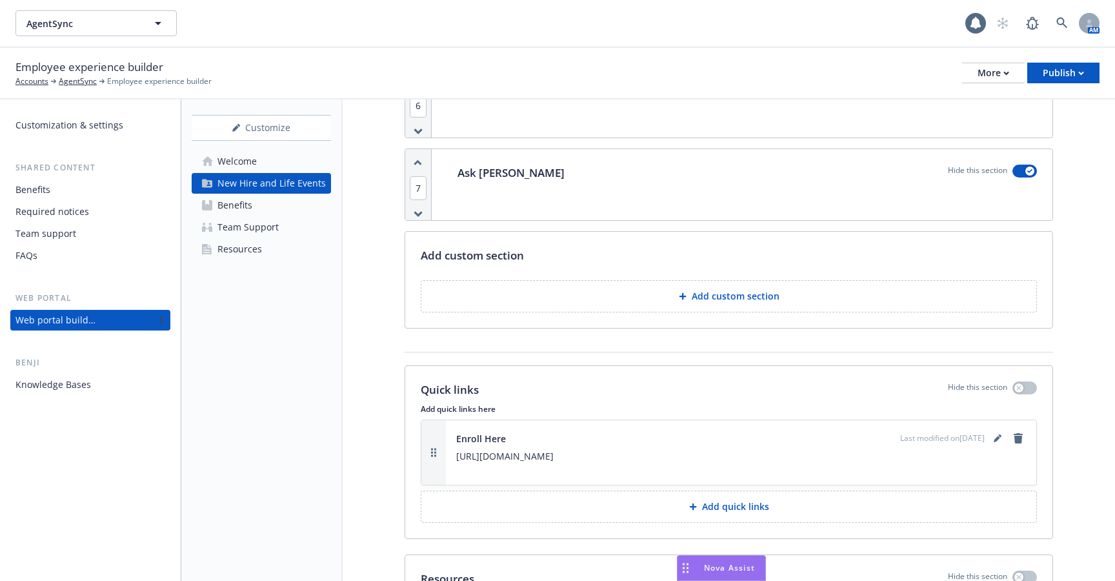
scroll to position [2053, 0]
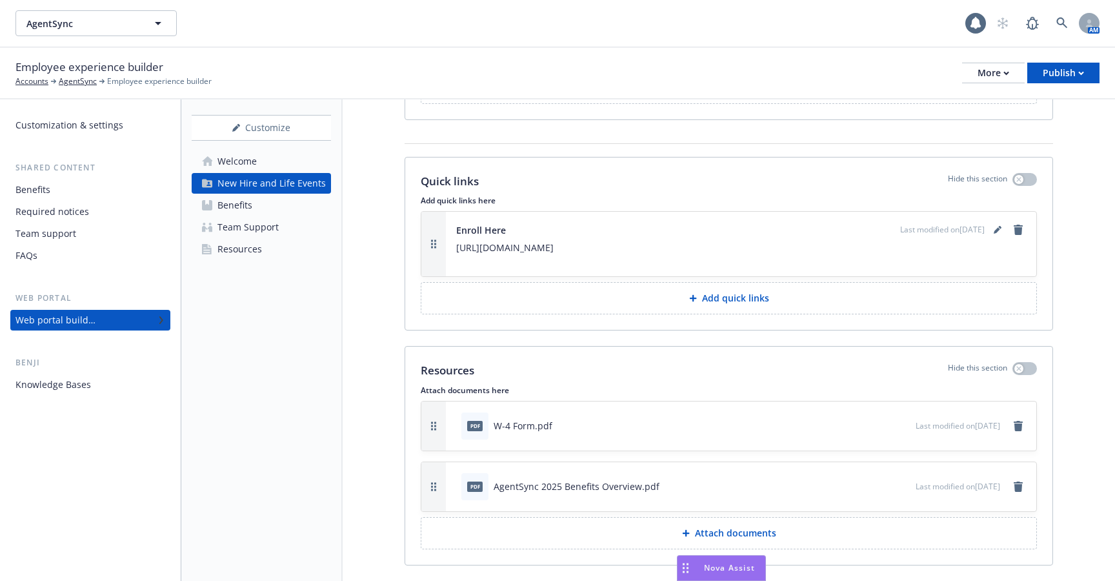
click at [77, 194] on div "Benefits" at bounding box center [90, 189] width 150 height 21
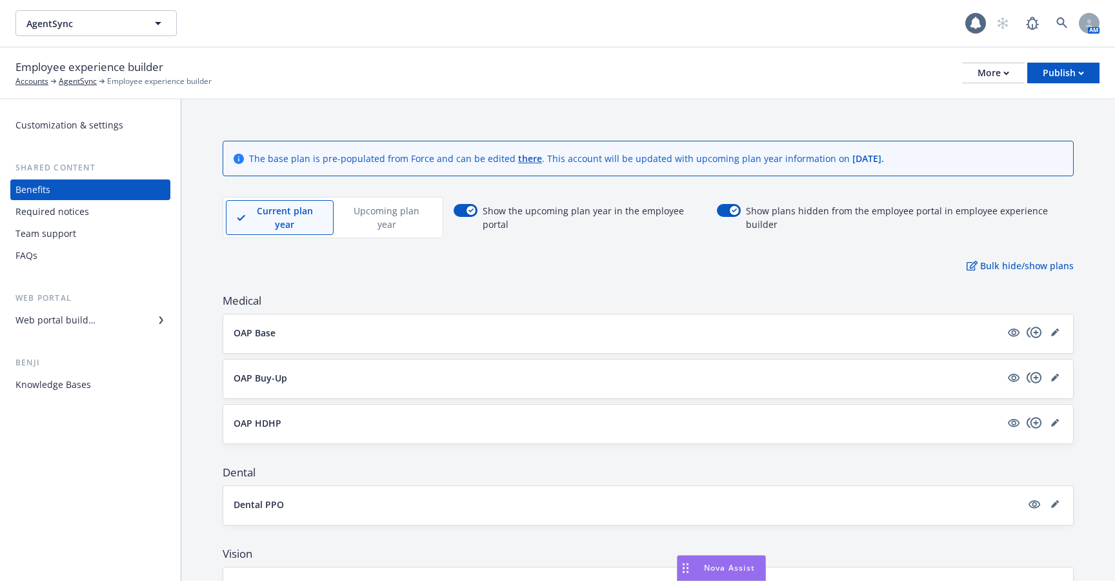
drag, startPoint x: 315, startPoint y: 317, endPoint x: 282, endPoint y: 258, distance: 67.6
click at [315, 326] on button "OAP Base" at bounding box center [617, 333] width 767 height 14
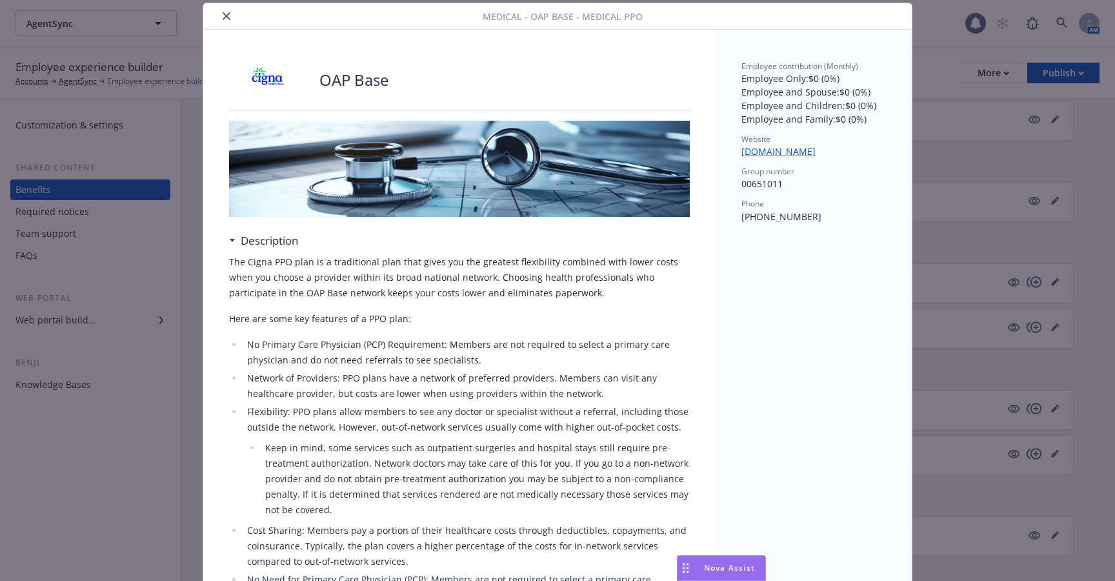
scroll to position [508, 0]
click at [186, 470] on div "Medical - OAP Base - Medical PPO OAP Base Description The Cigna PPO plan is a t…" at bounding box center [557, 290] width 1115 height 581
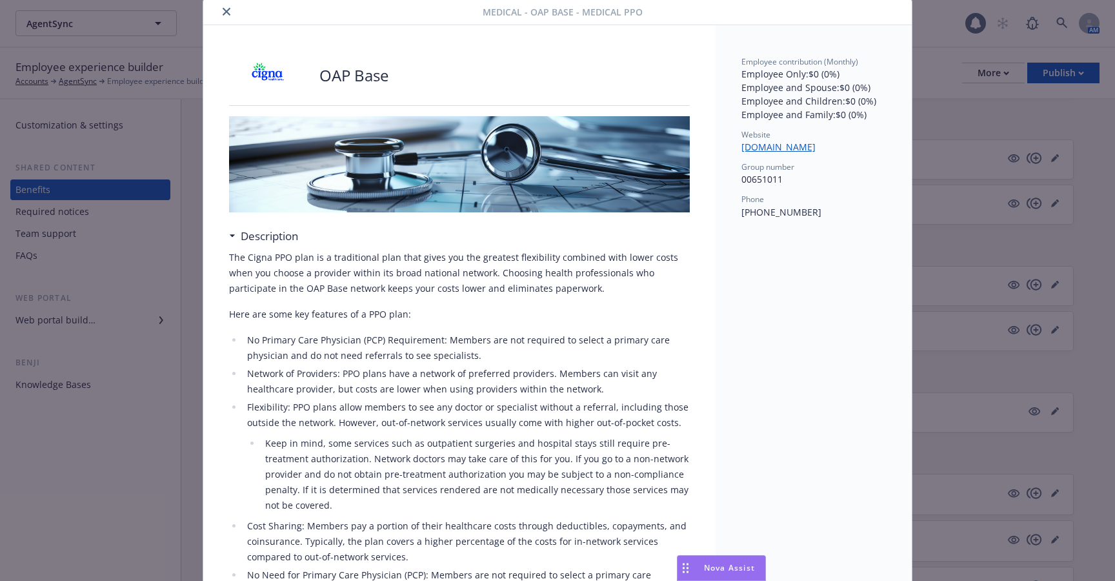
scroll to position [0, 0]
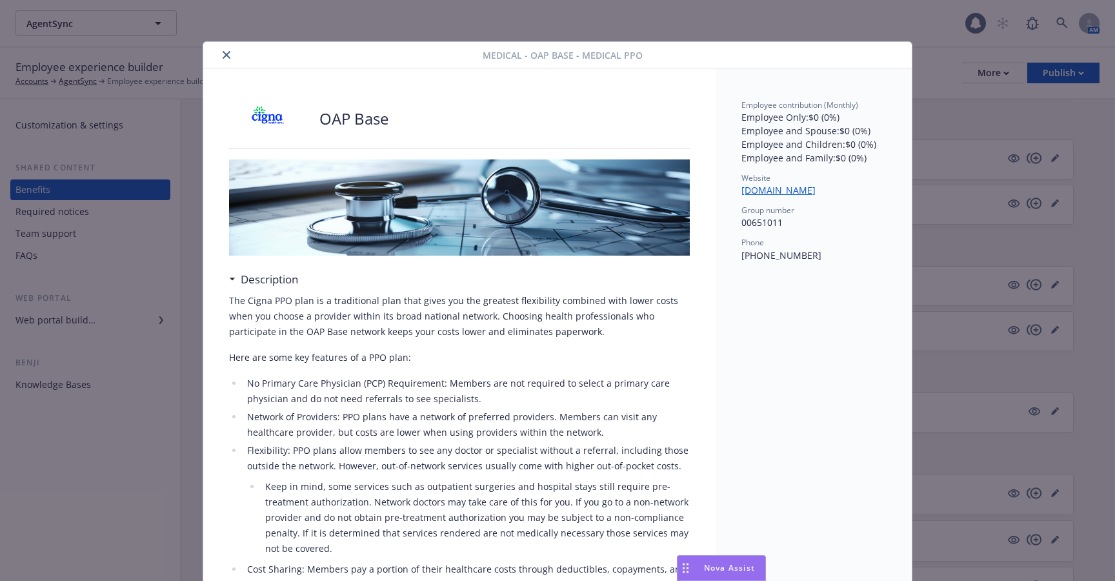
click at [227, 54] on icon "close" at bounding box center [227, 55] width 8 height 8
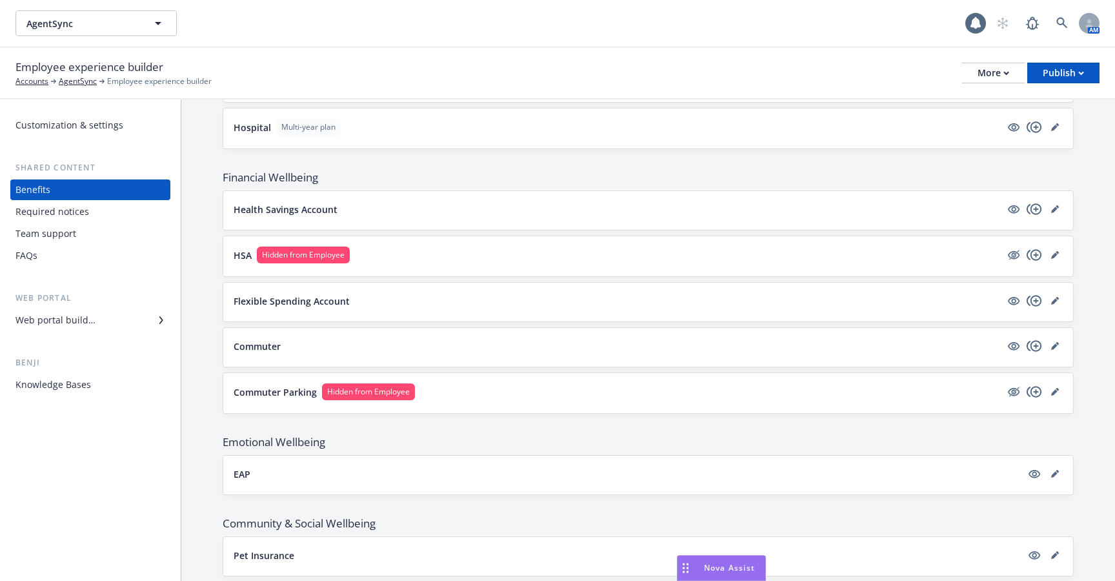
scroll to position [990, 0]
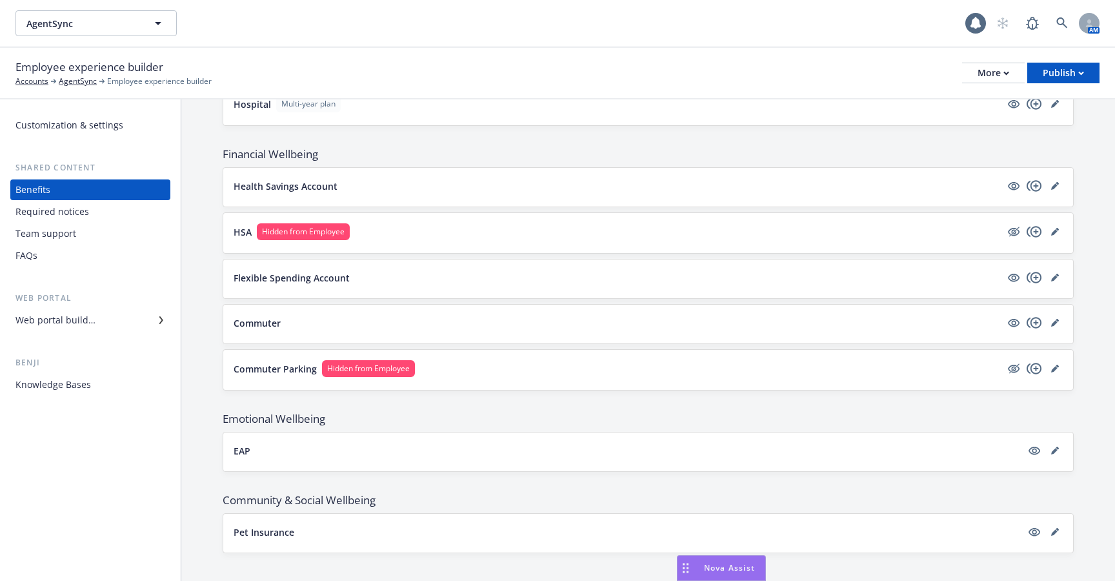
click at [427, 525] on button "Pet Insurance" at bounding box center [628, 532] width 788 height 14
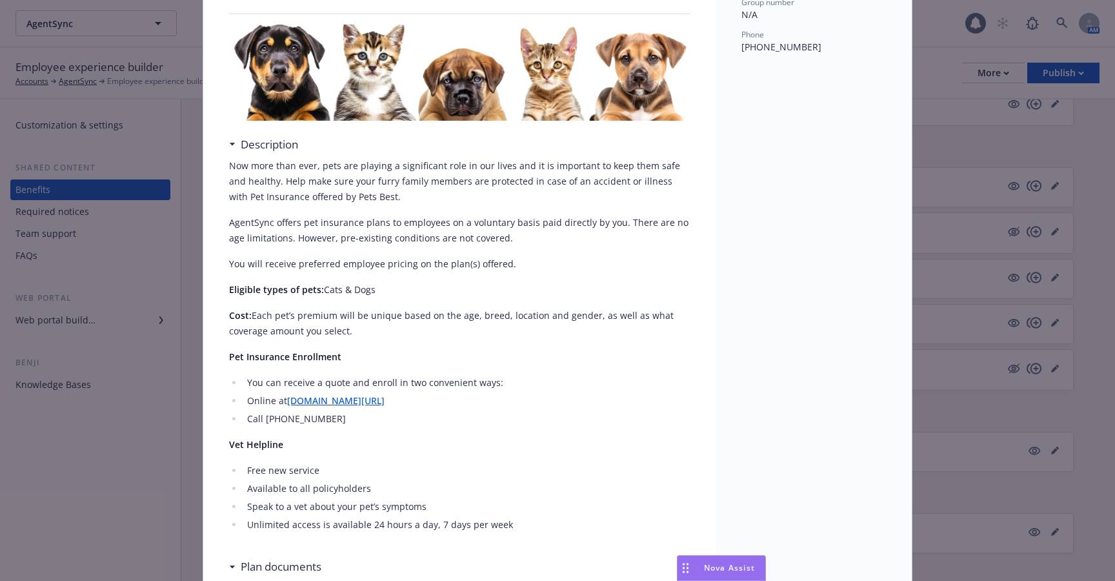
scroll to position [83, 0]
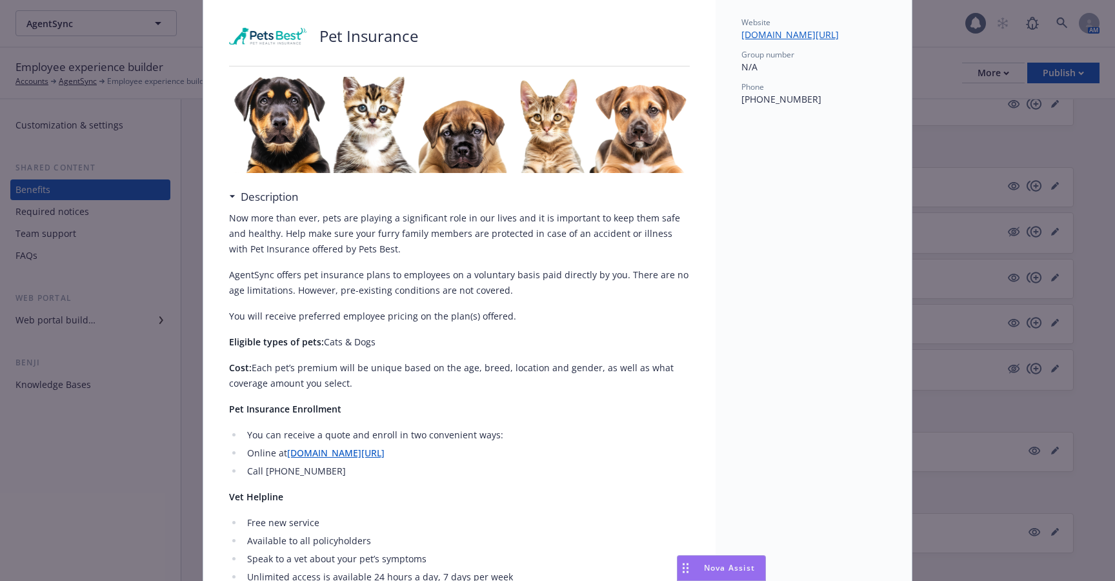
click at [166, 455] on div "Community & Social Wellbeing - Pet Insurance - Pet Insurance Pet Insurance Desc…" at bounding box center [557, 290] width 1115 height 581
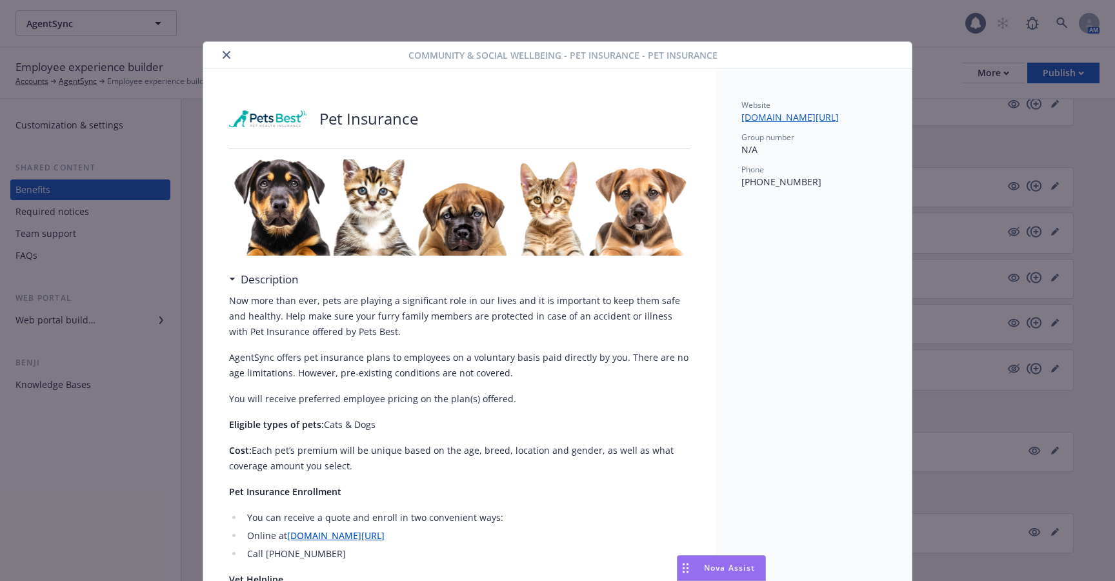
click at [225, 50] on button "close" at bounding box center [226, 54] width 15 height 15
